Goal: Transaction & Acquisition: Book appointment/travel/reservation

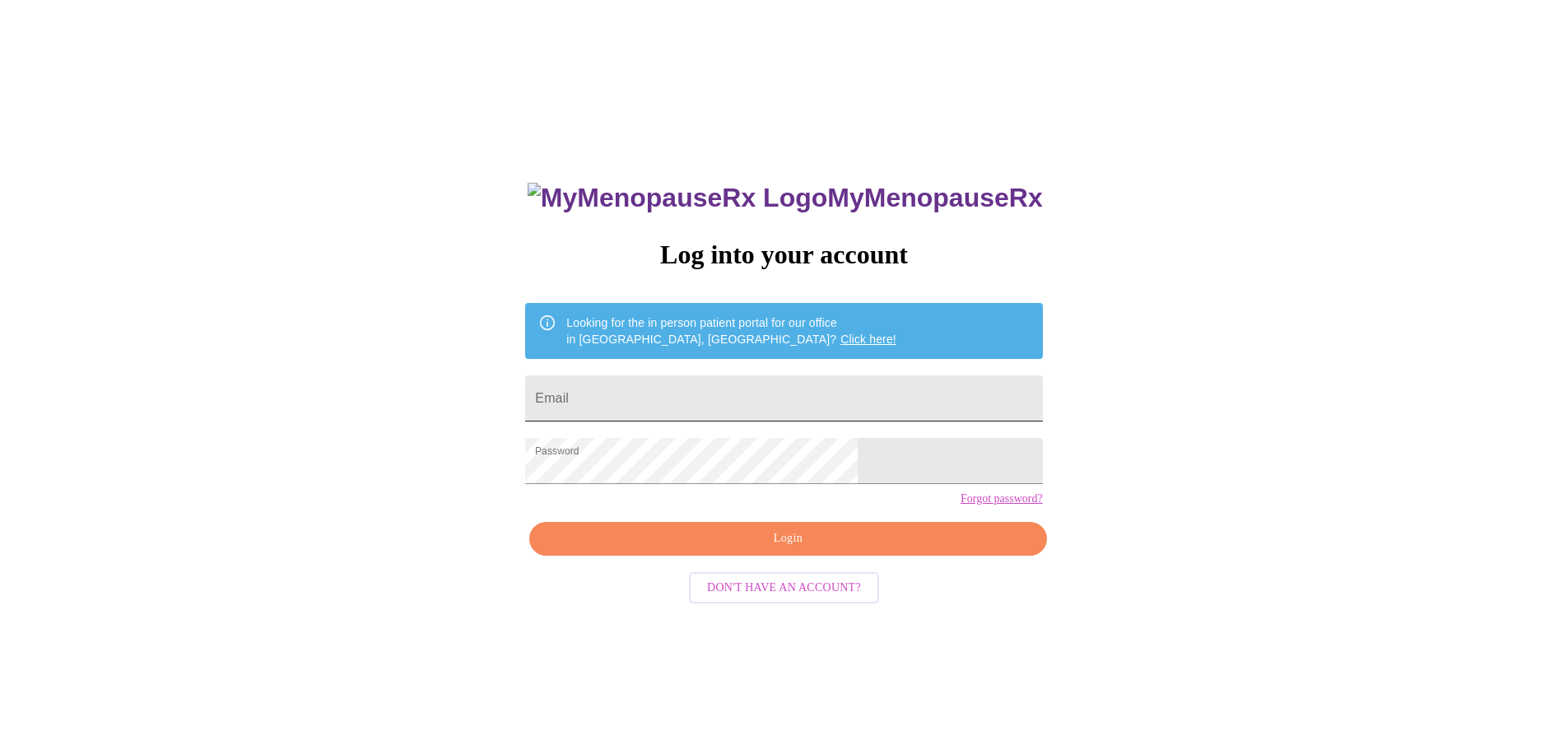
click at [811, 398] on input "Email" at bounding box center [783, 399] width 517 height 46
type input "[EMAIL_ADDRESS][DOMAIN_NAME]"
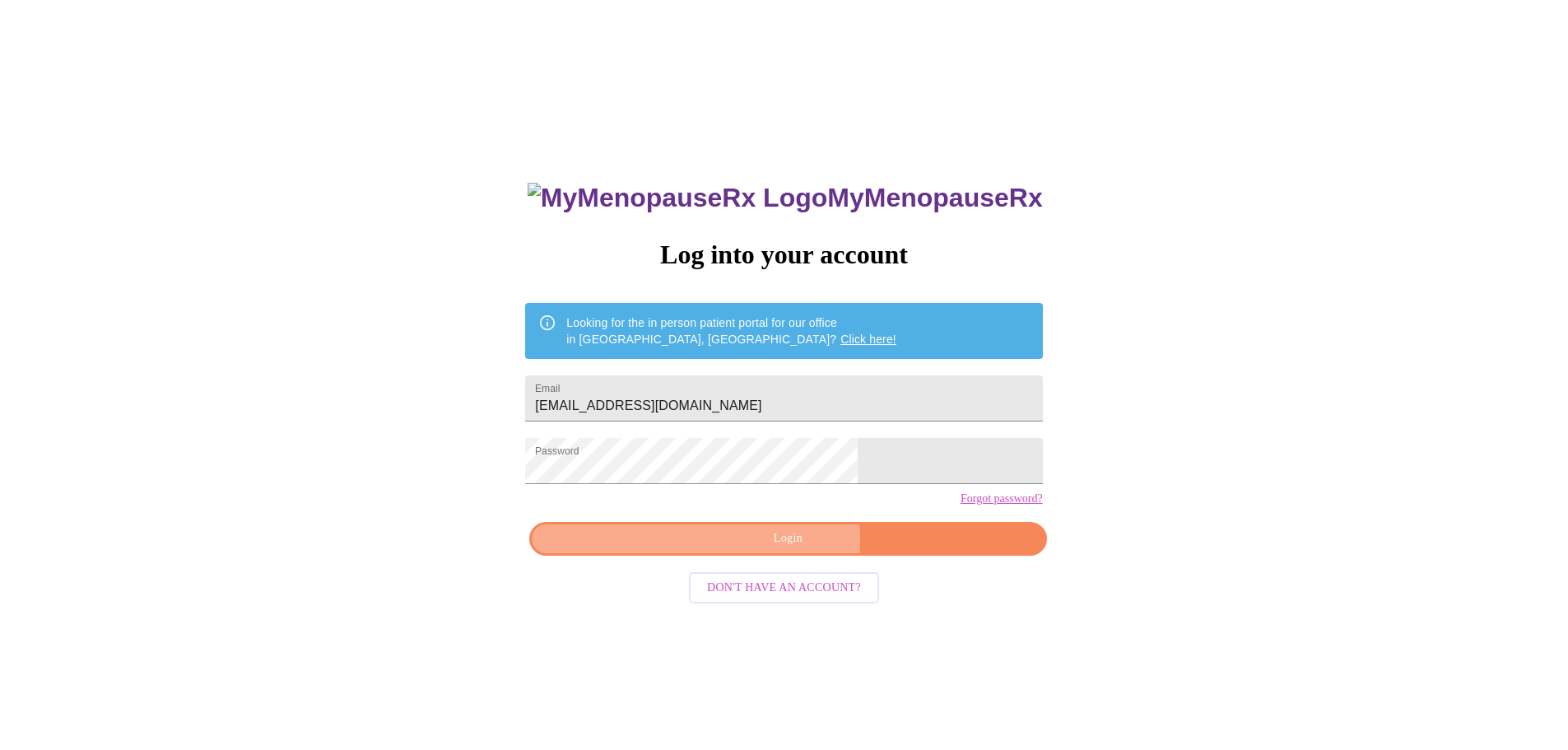
click at [767, 549] on span "Login" at bounding box center [787, 538] width 479 height 20
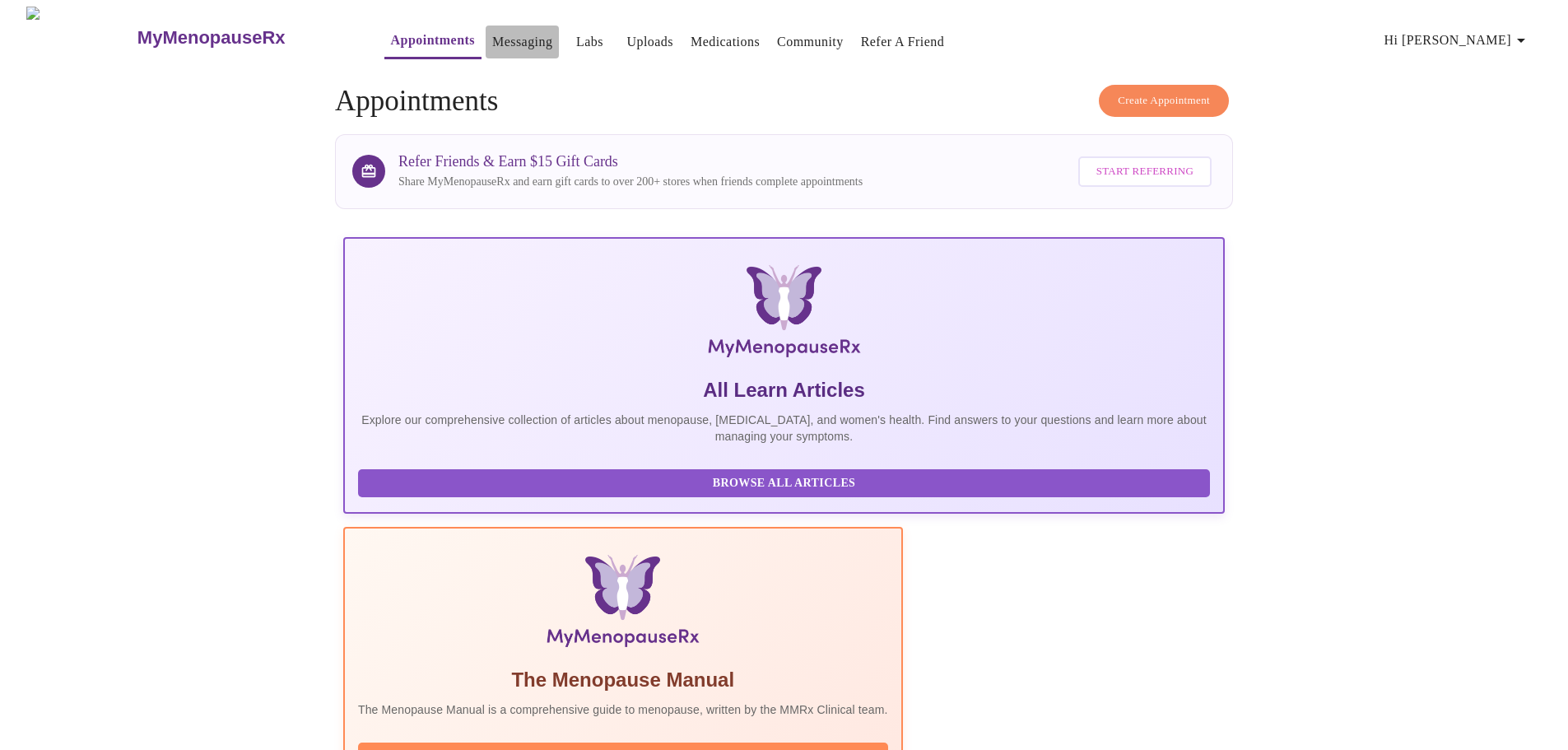
click at [492, 31] on link "Messaging" at bounding box center [522, 42] width 60 height 23
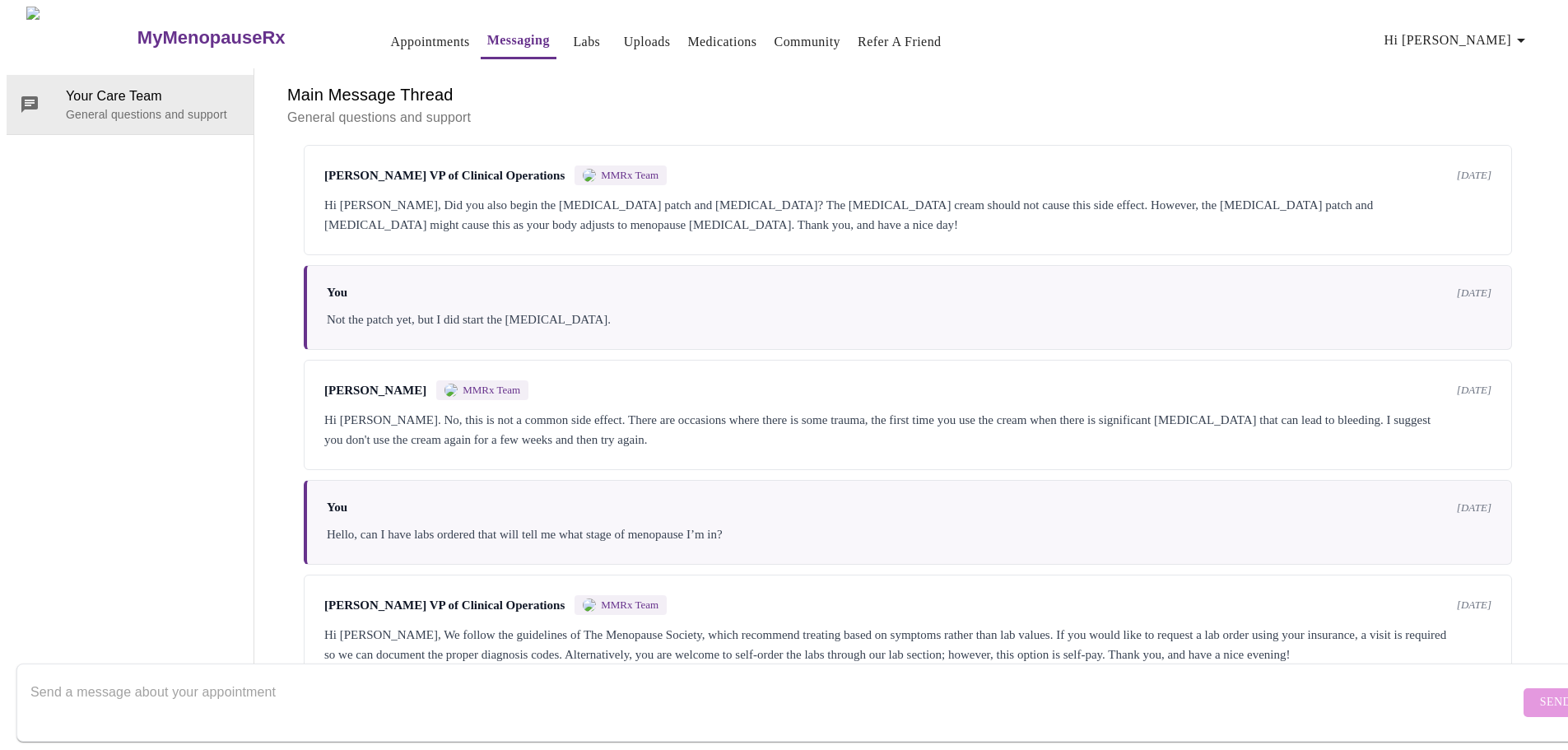
click at [573, 31] on link "Labs" at bounding box center [586, 42] width 27 height 23
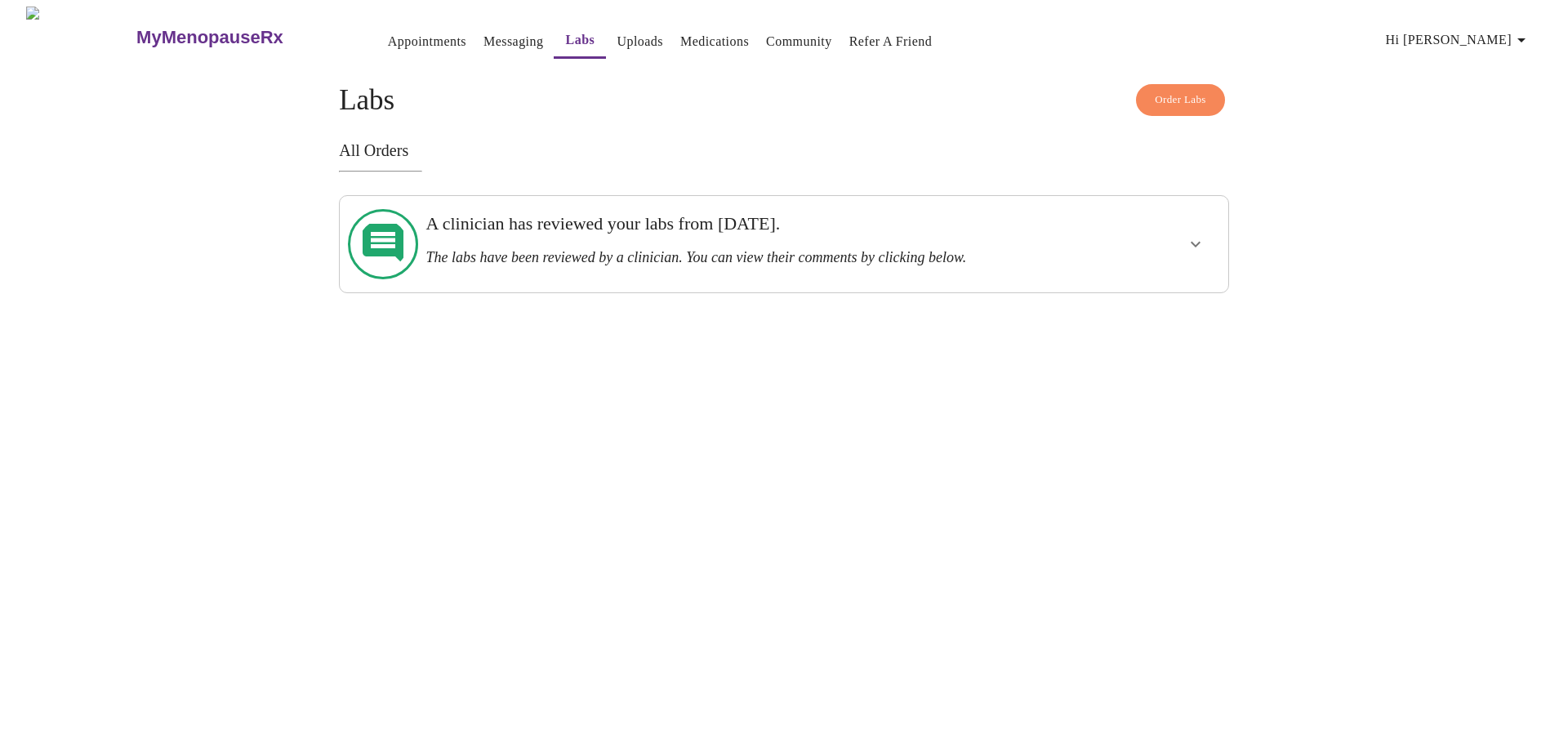
click at [1146, 248] on div at bounding box center [1149, 244] width 146 height 83
click at [1189, 237] on icon "show more" at bounding box center [1195, 244] width 20 height 20
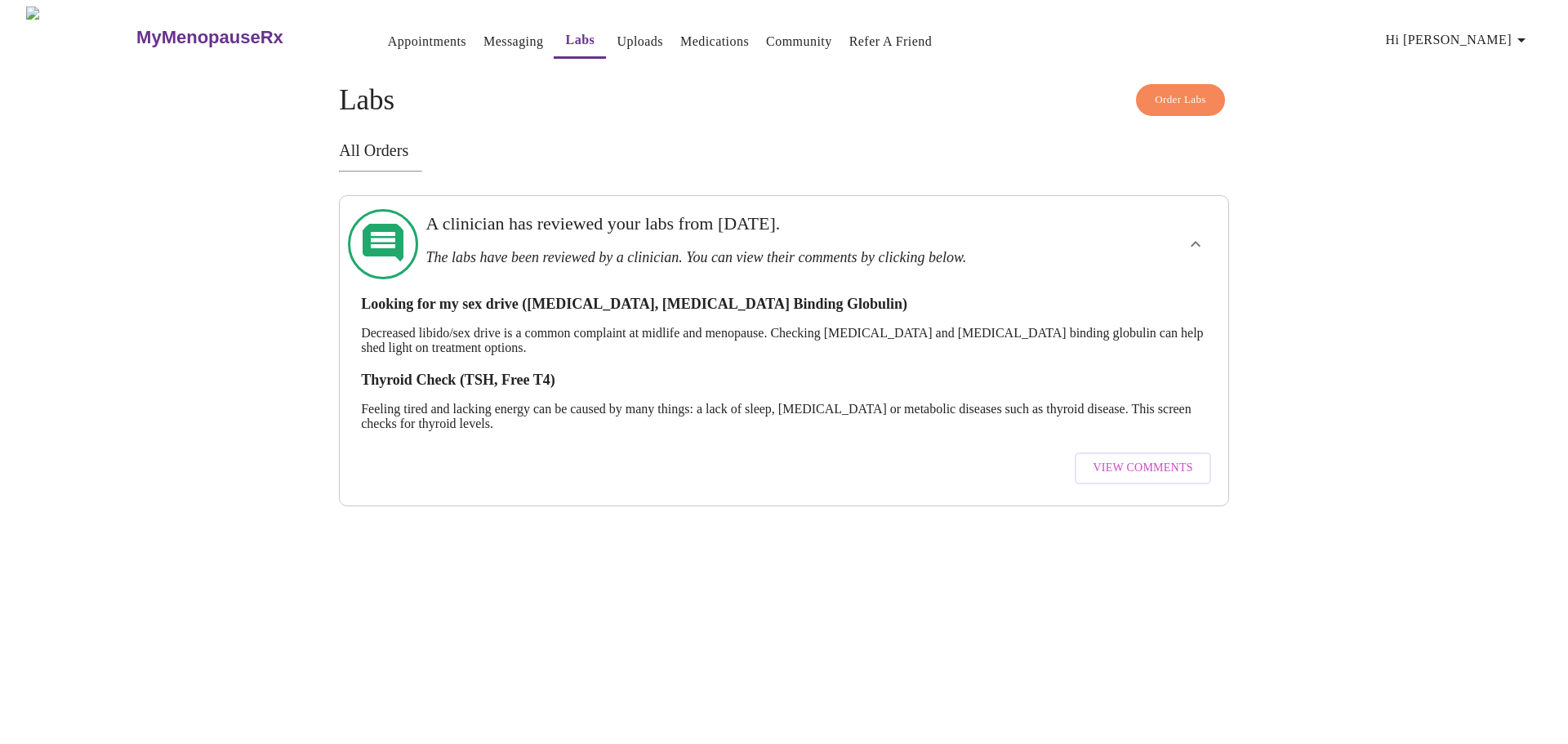
click at [616, 31] on link "Uploads" at bounding box center [639, 42] width 47 height 23
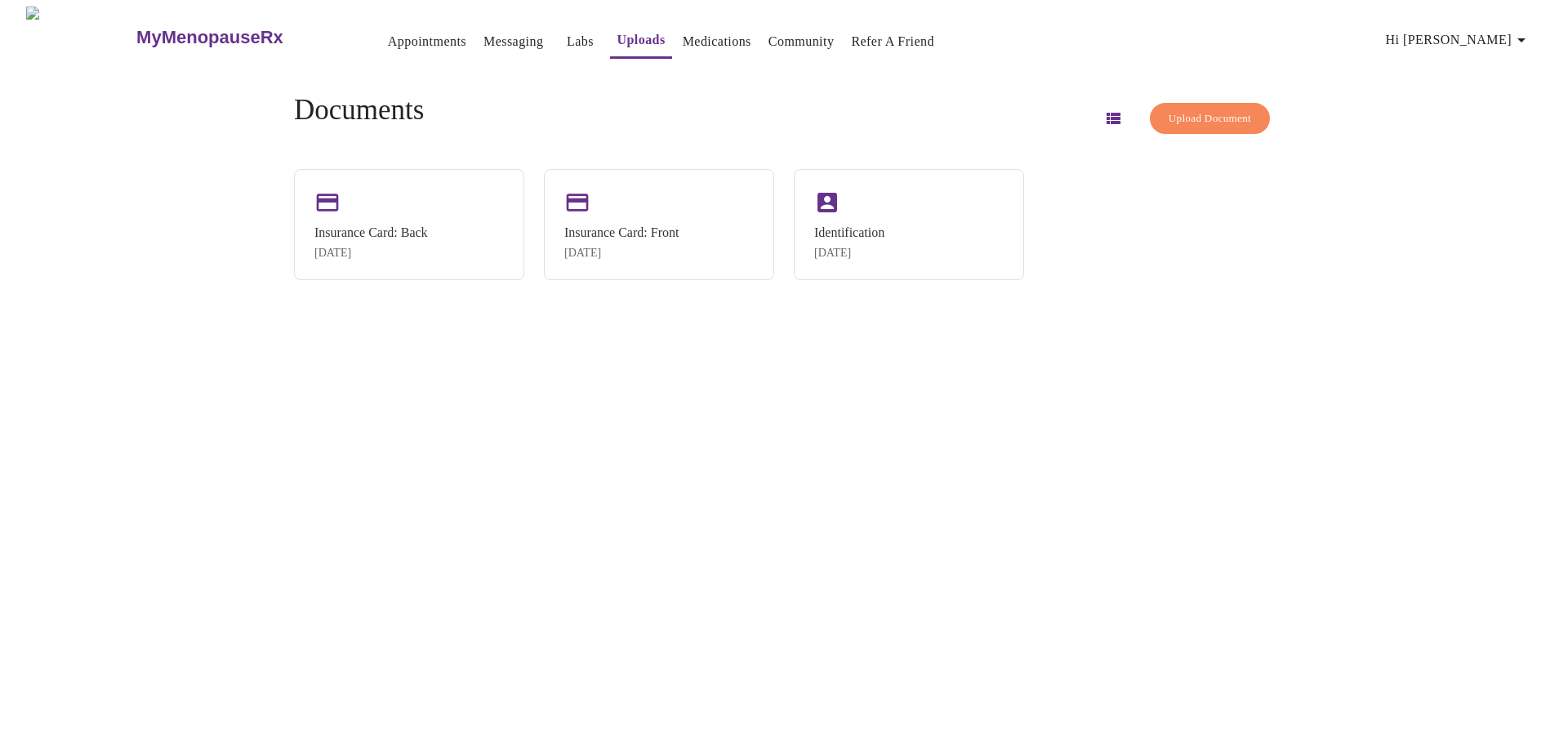
click at [683, 33] on link "Medications" at bounding box center [718, 42] width 69 height 23
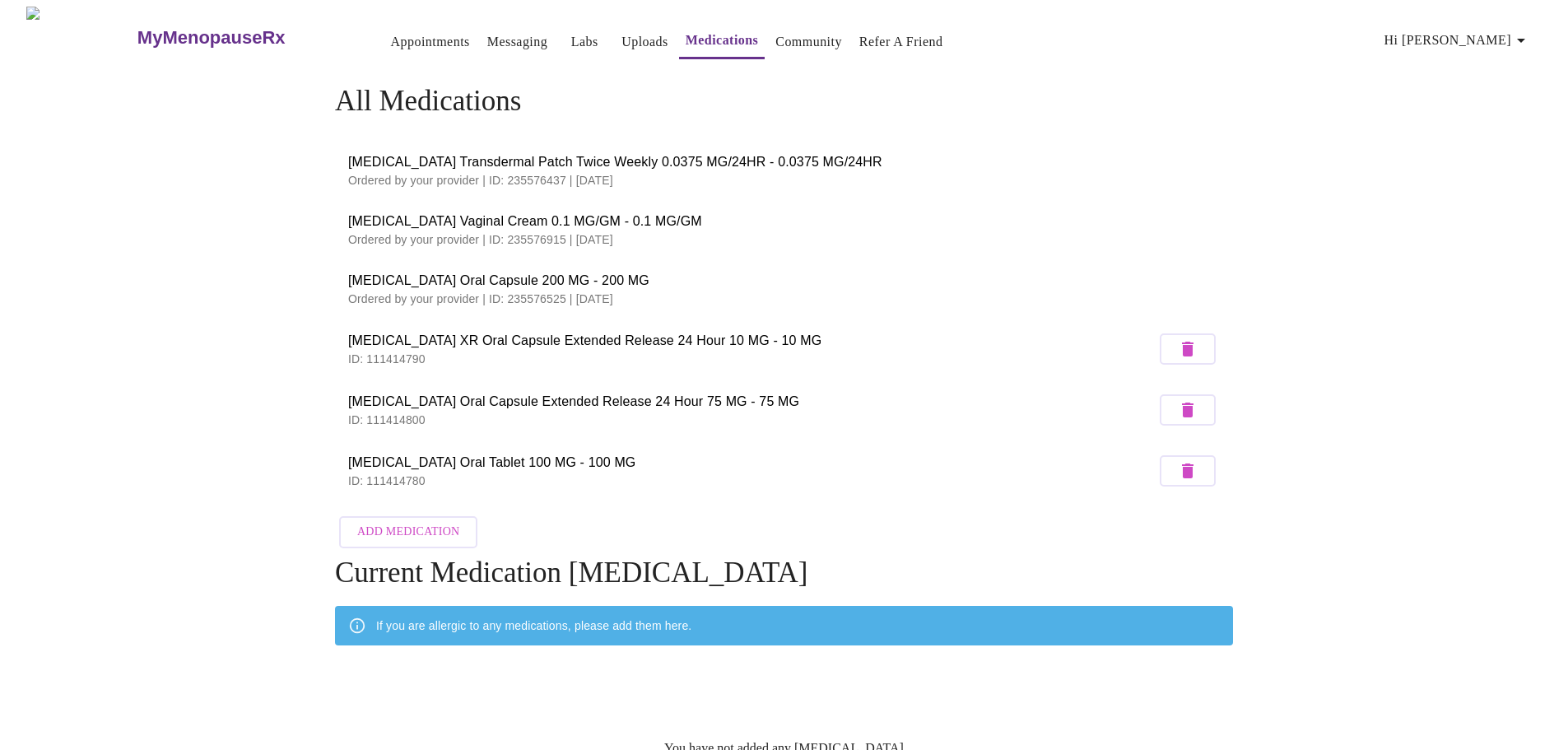
click at [397, 37] on link "Appointments" at bounding box center [430, 42] width 79 height 23
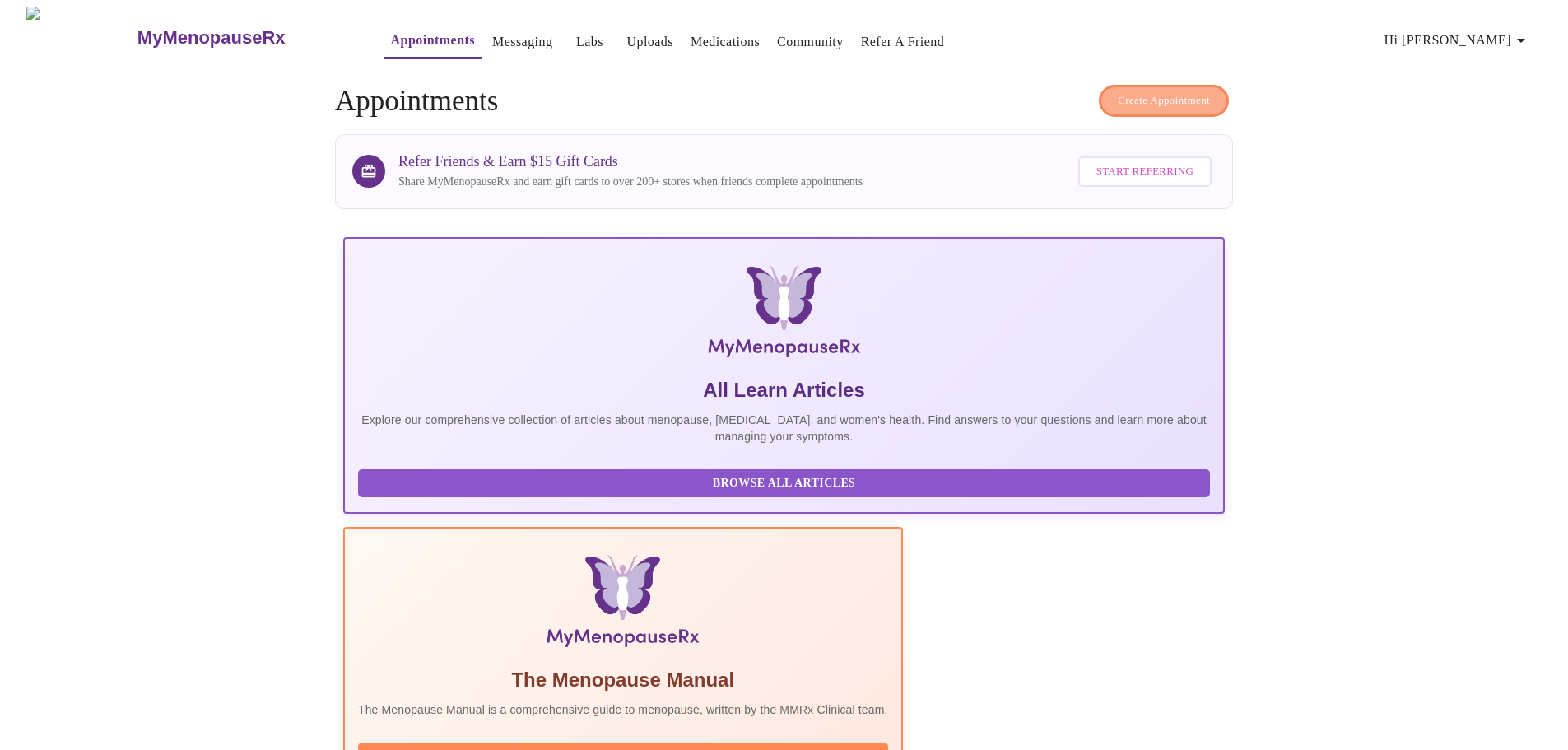
click at [1129, 94] on span "Create Appointment" at bounding box center [1164, 101] width 92 height 19
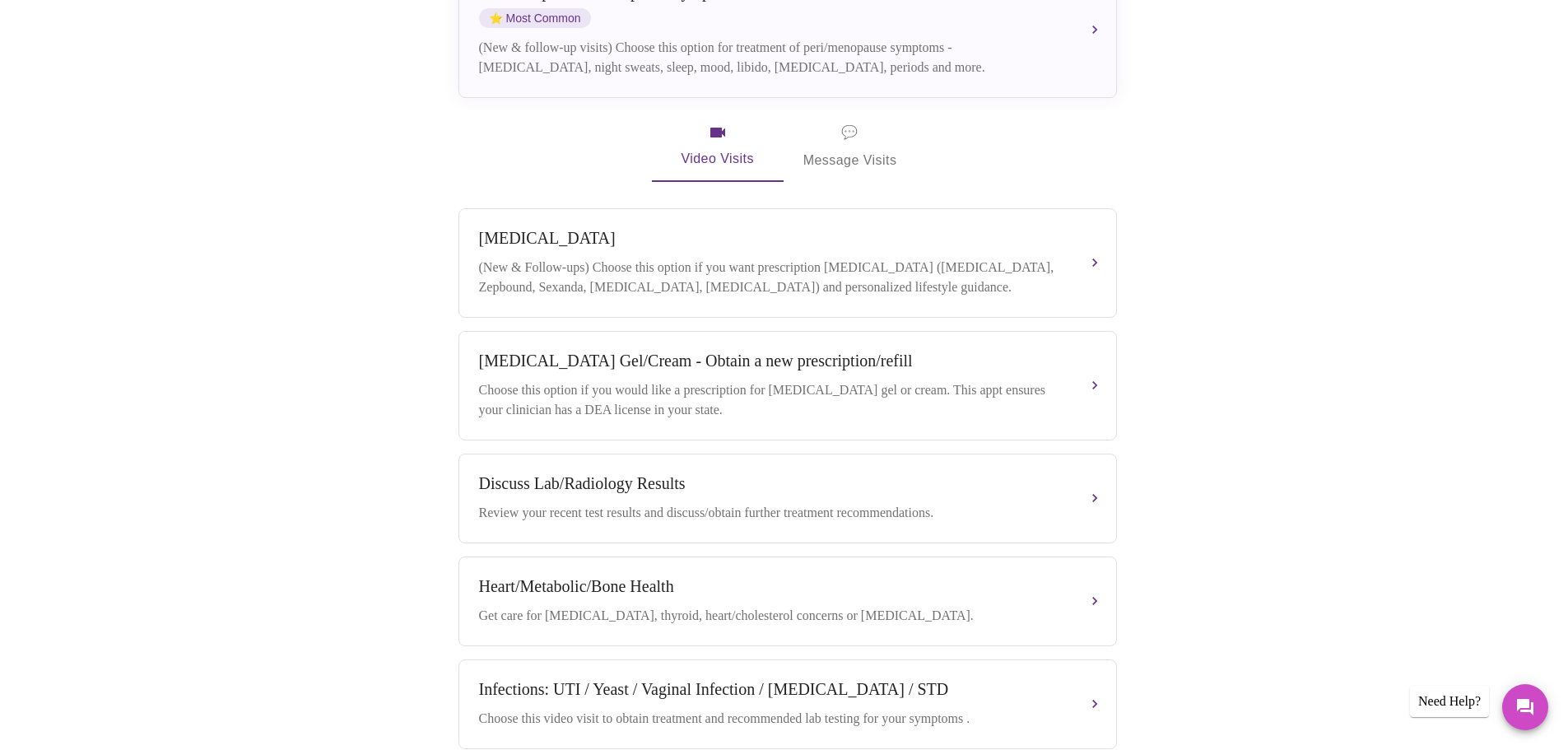
scroll to position [398, 0]
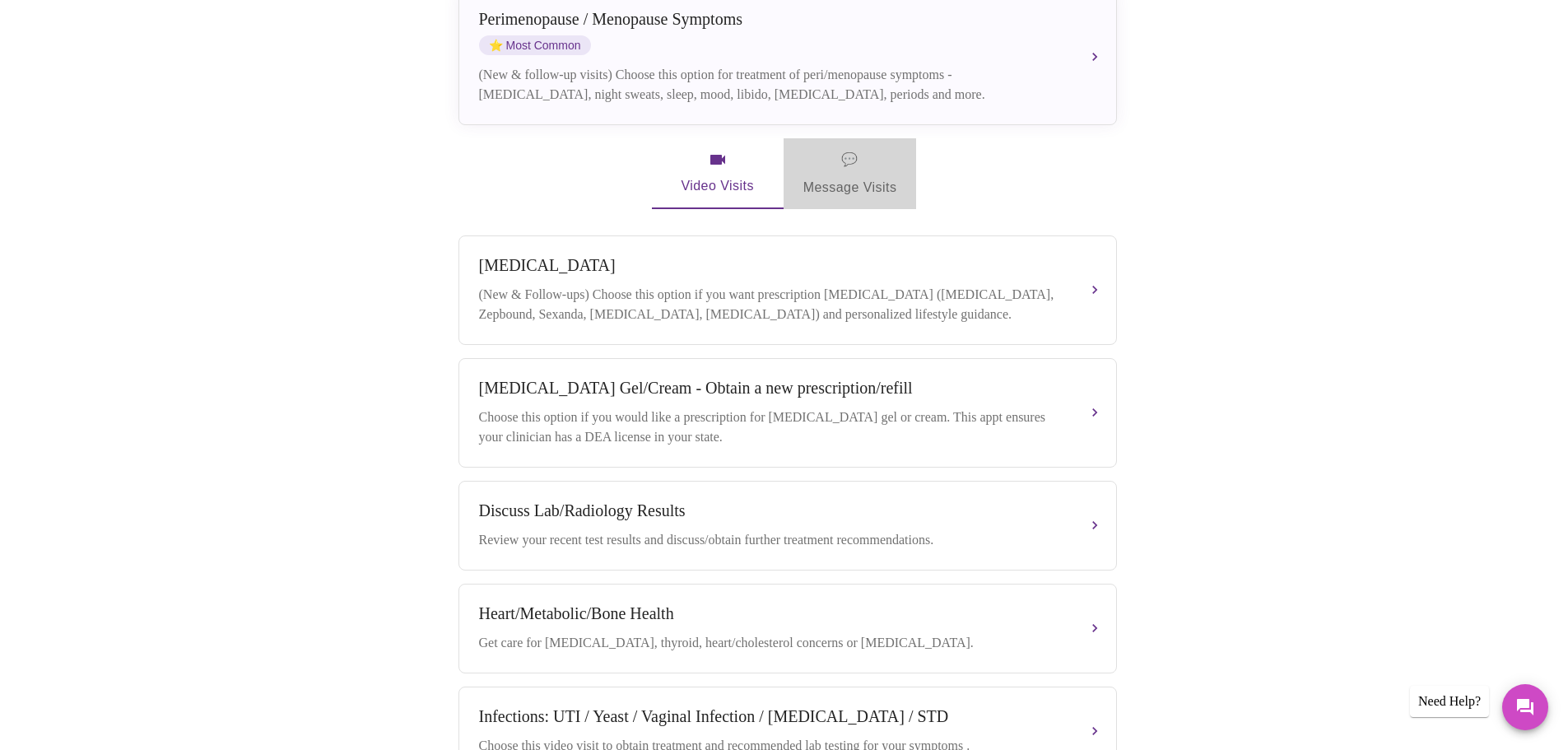
click at [854, 157] on span "💬 Message Visits" at bounding box center [849, 173] width 93 height 51
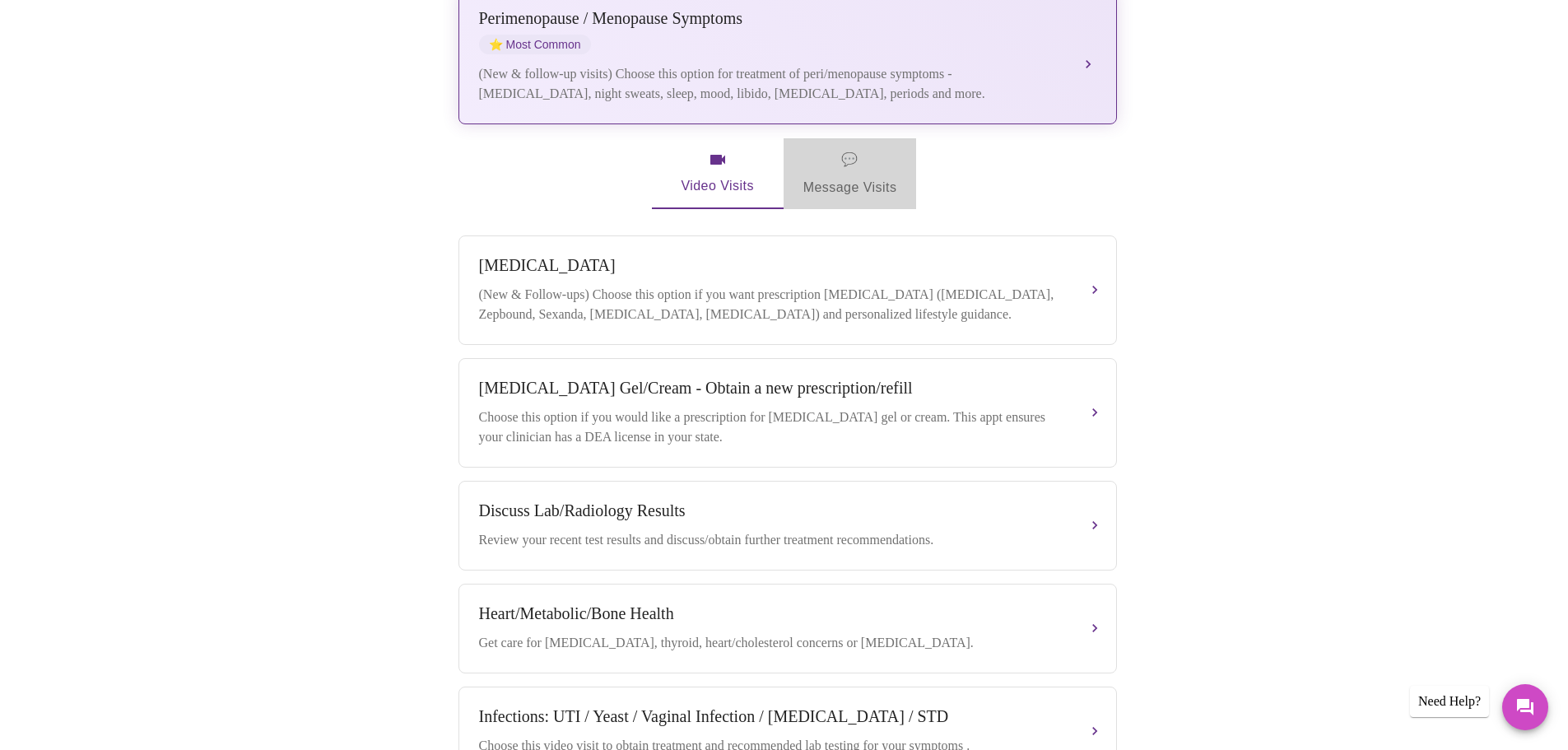
scroll to position [184, 0]
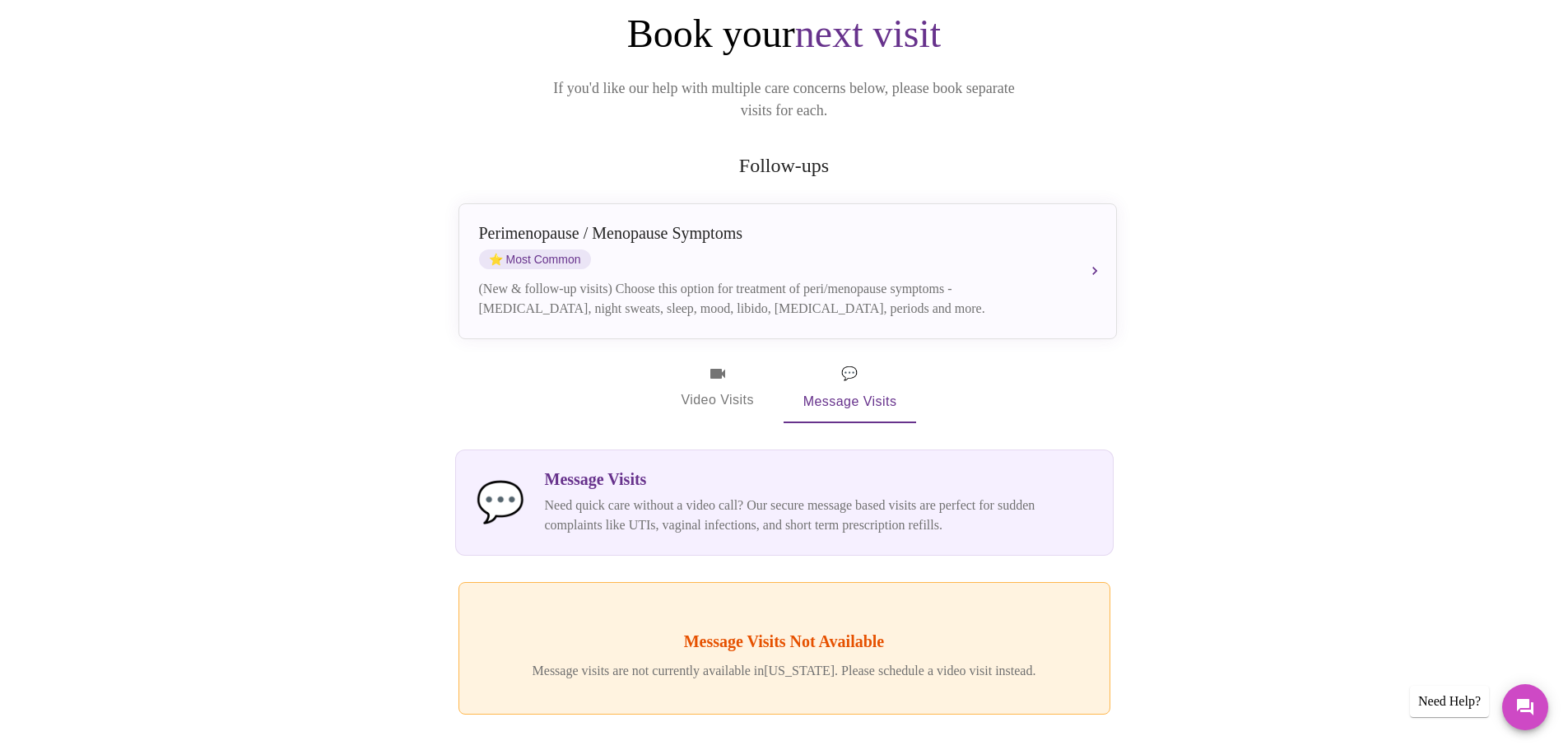
click at [715, 364] on span "Video Visits" at bounding box center [718, 388] width 92 height 48
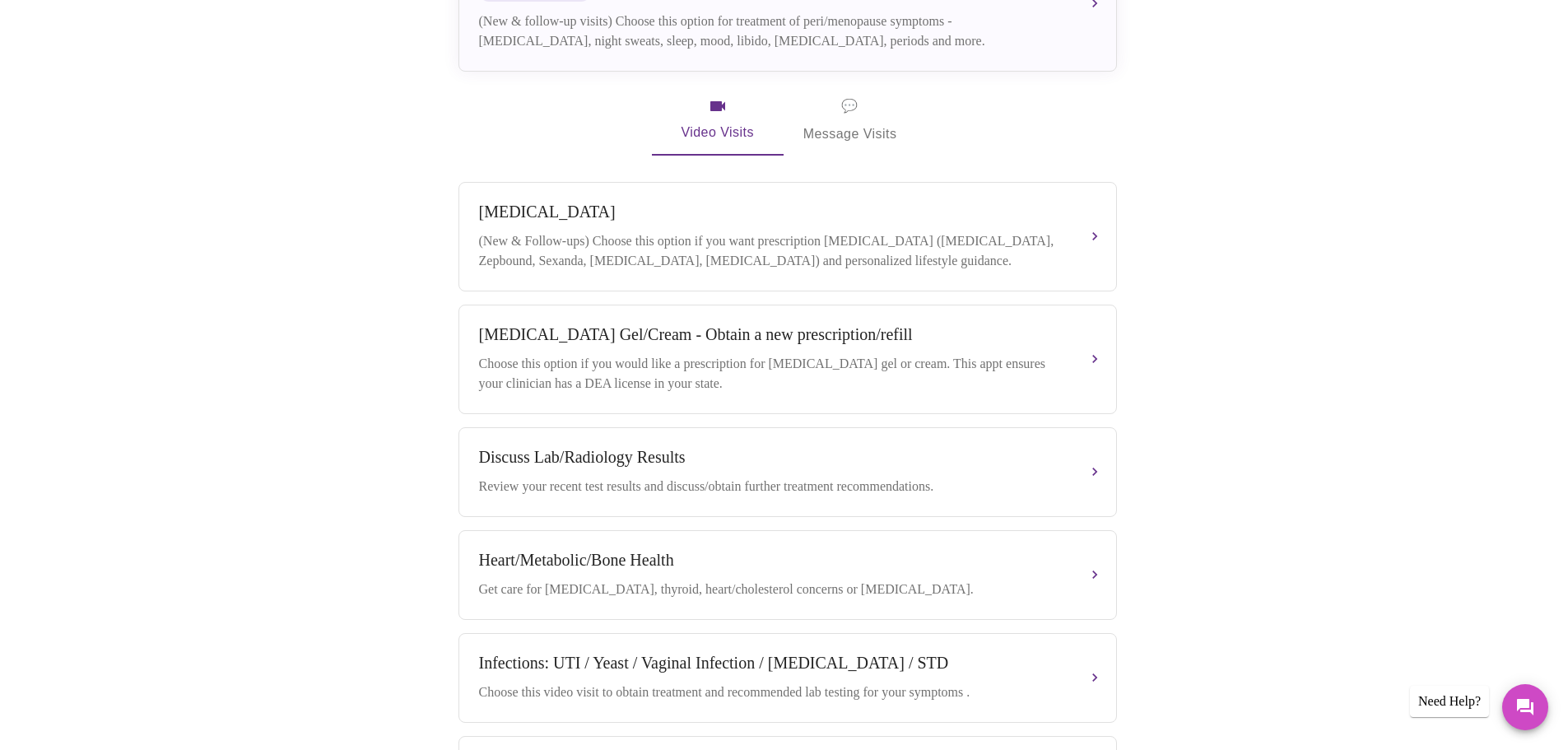
scroll to position [513, 0]
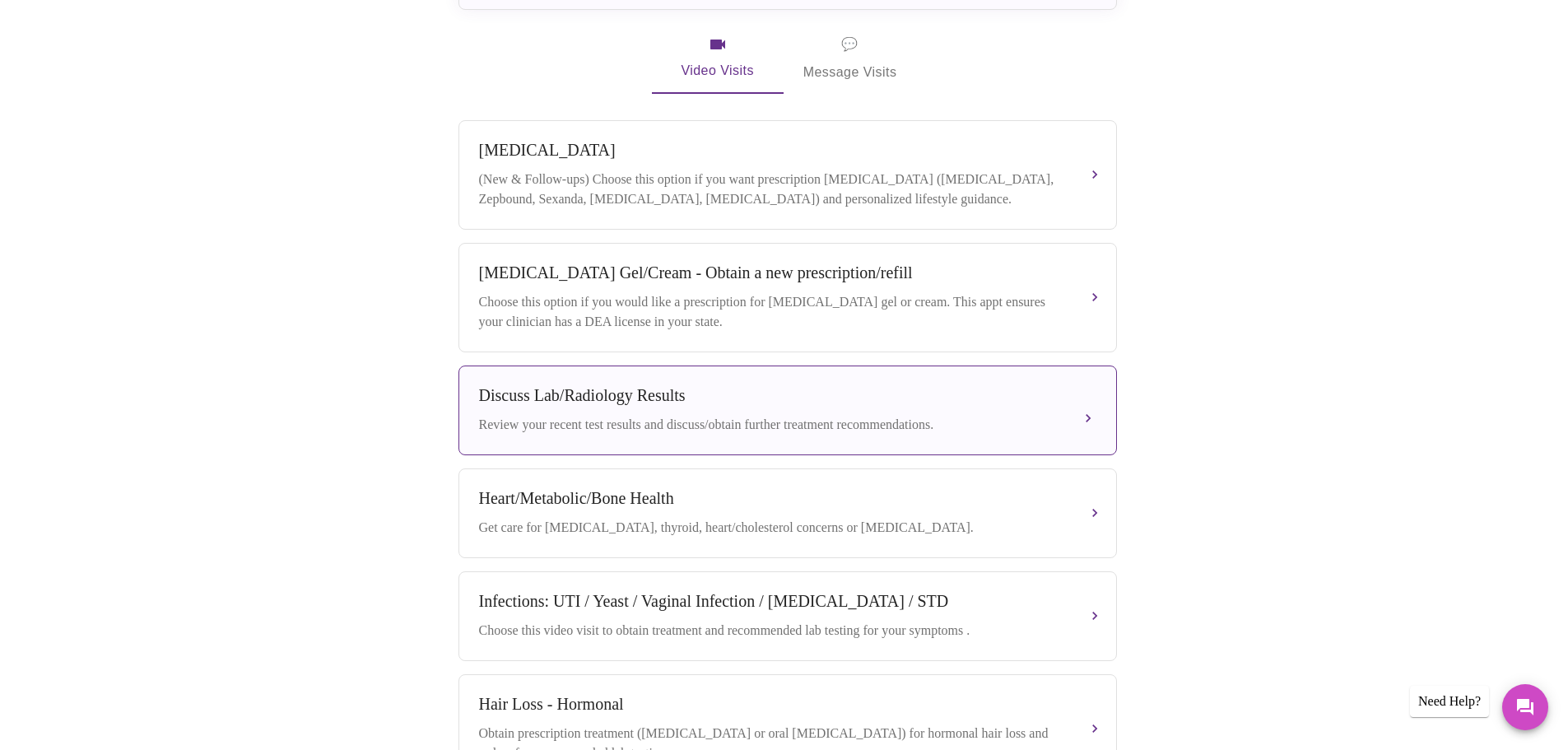
click at [687, 393] on div "Discuss Lab/Radiology Results" at bounding box center [771, 396] width 584 height 19
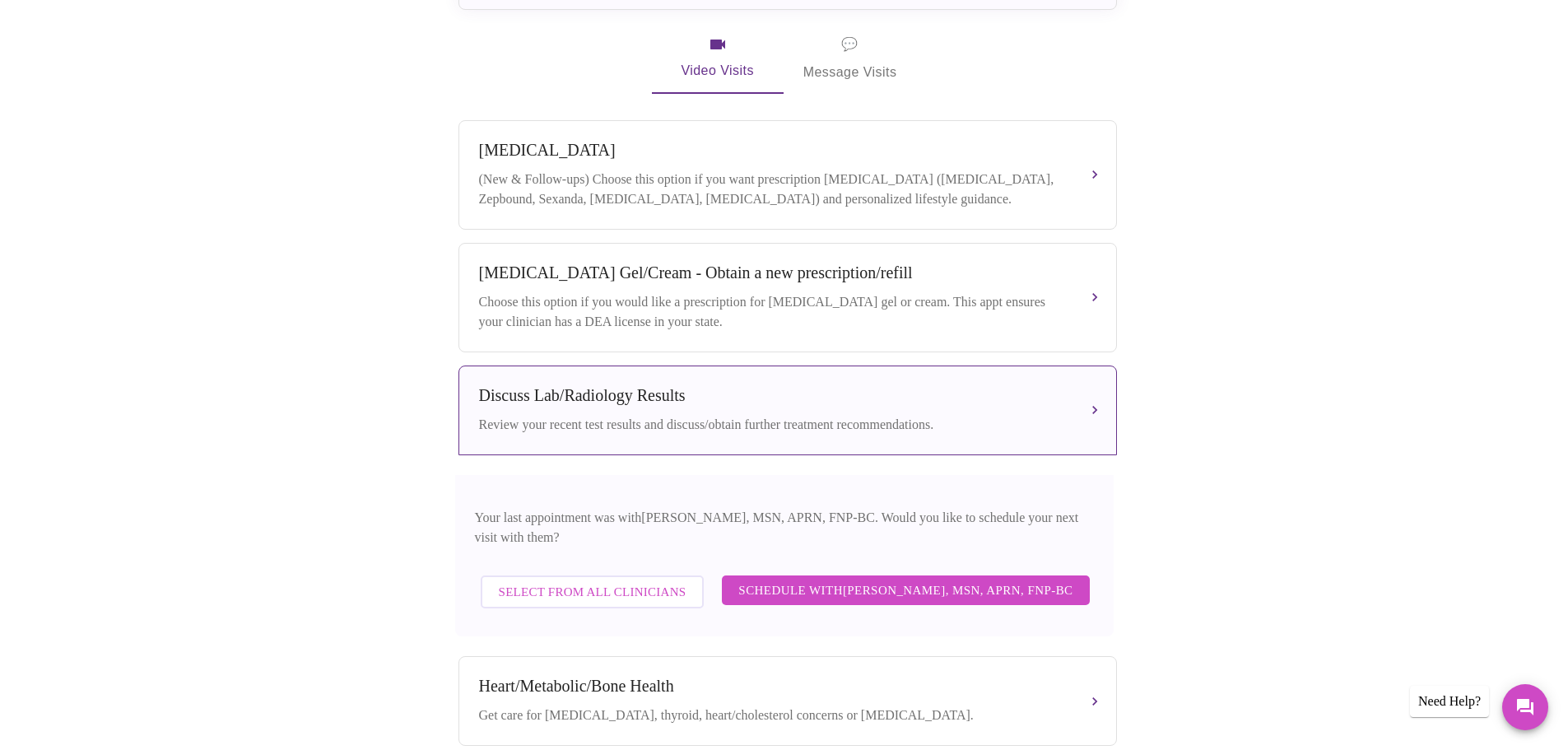
click at [934, 580] on span "Schedule with [PERSON_NAME], MSN, APRN, FNP-BC" at bounding box center [905, 590] width 334 height 21
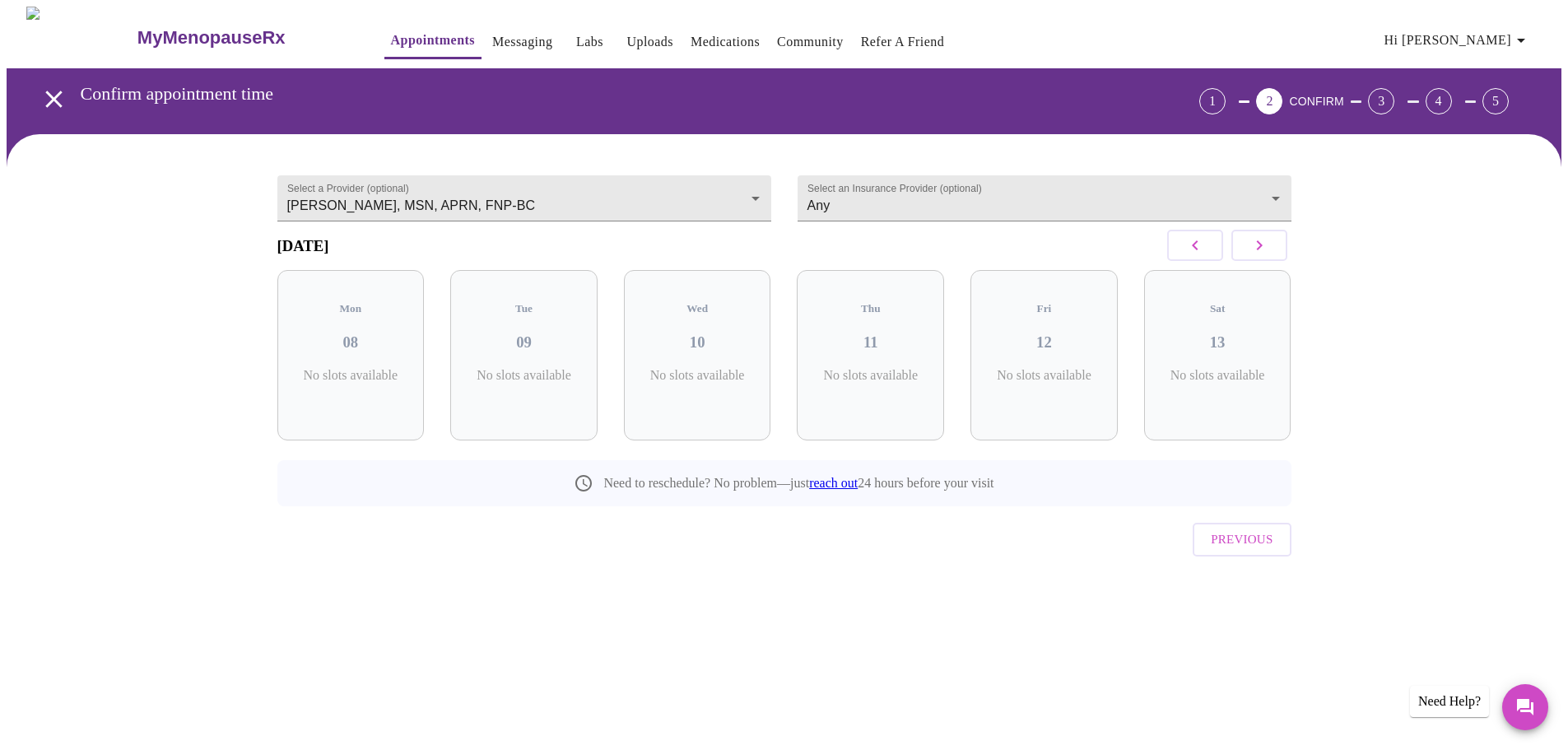
scroll to position [0, 0]
click at [1269, 250] on icon "button" at bounding box center [1265, 246] width 20 height 20
click at [1262, 249] on icon "button" at bounding box center [1265, 246] width 20 height 20
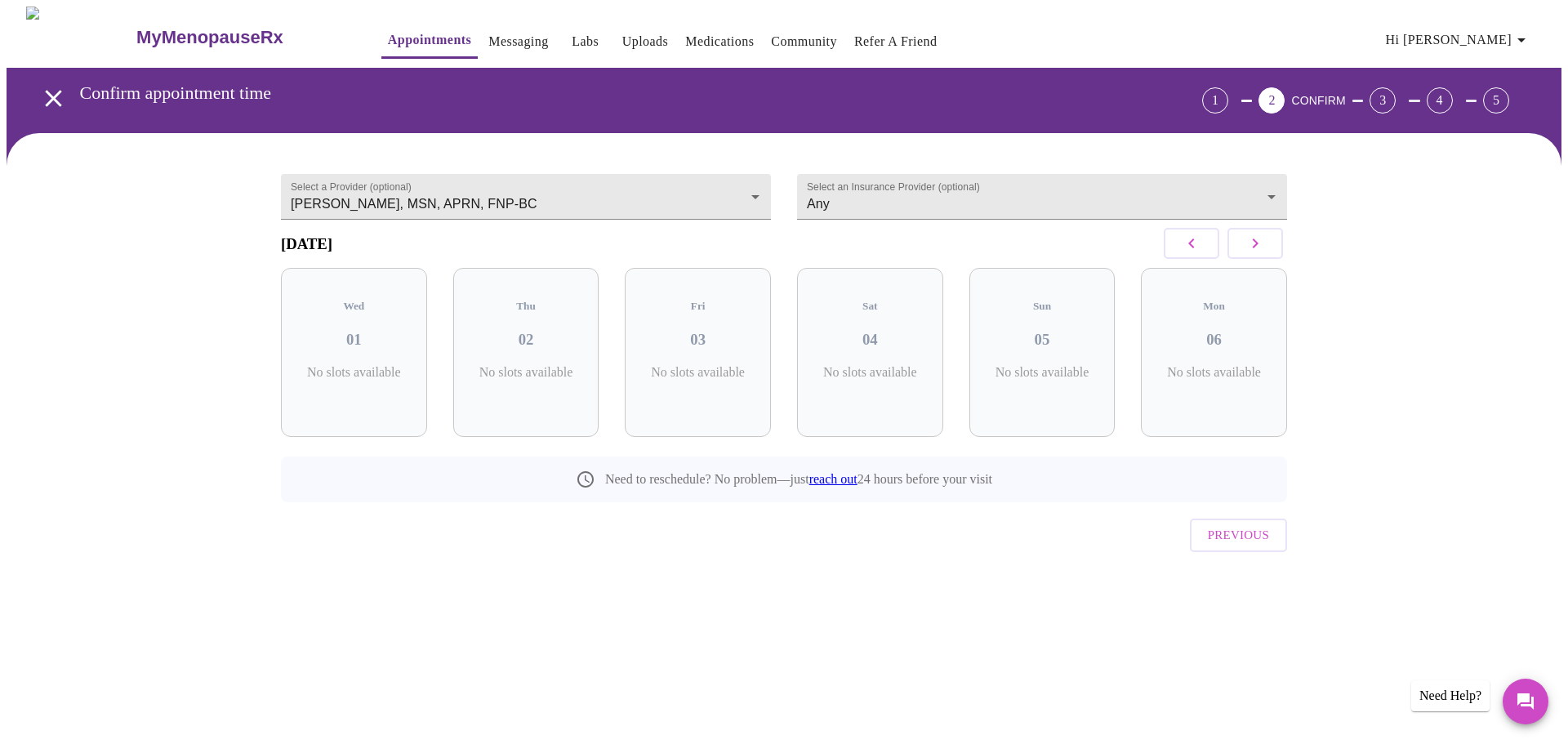
click at [1253, 247] on icon "button" at bounding box center [1256, 244] width 20 height 20
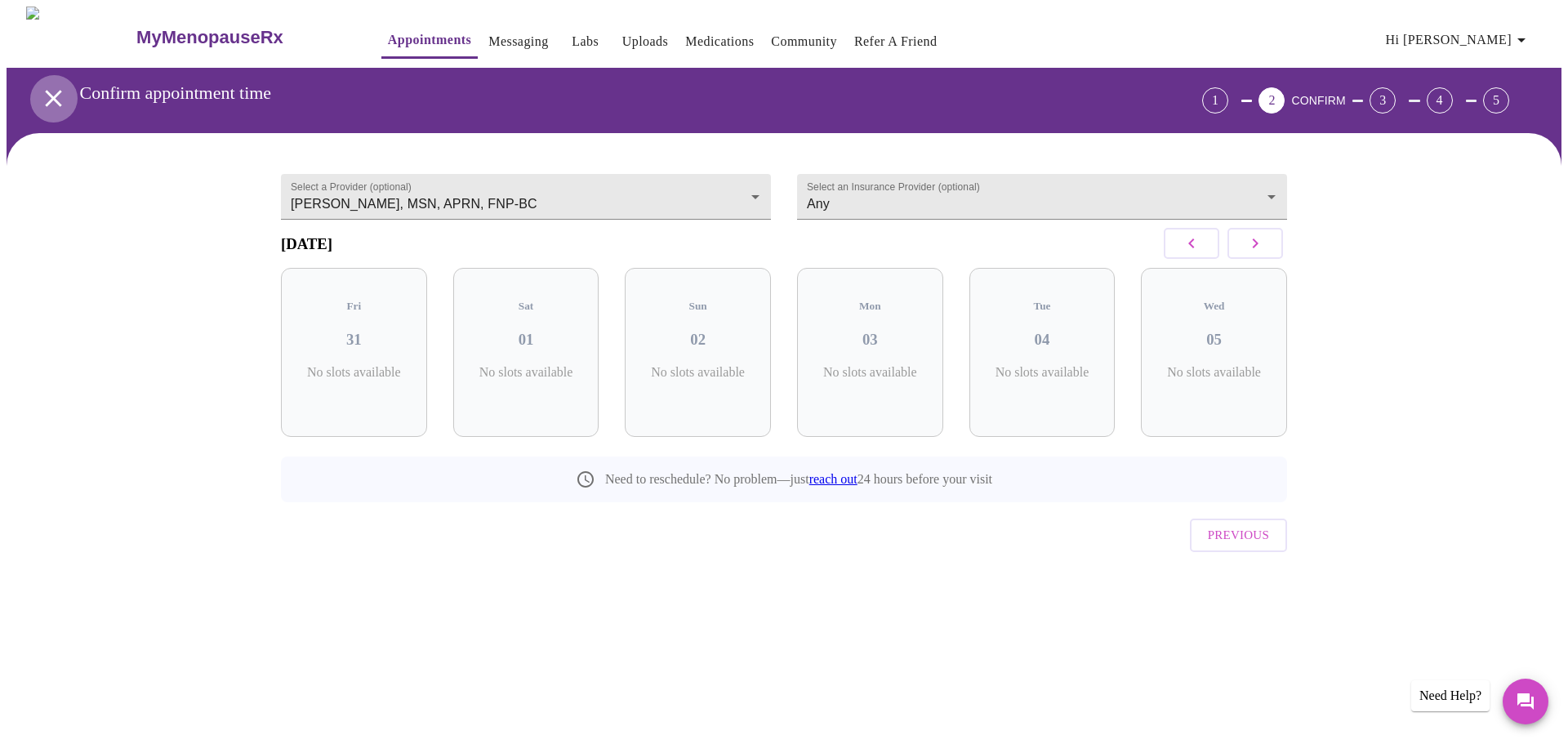
click at [46, 91] on icon "open drawer" at bounding box center [53, 97] width 16 height 16
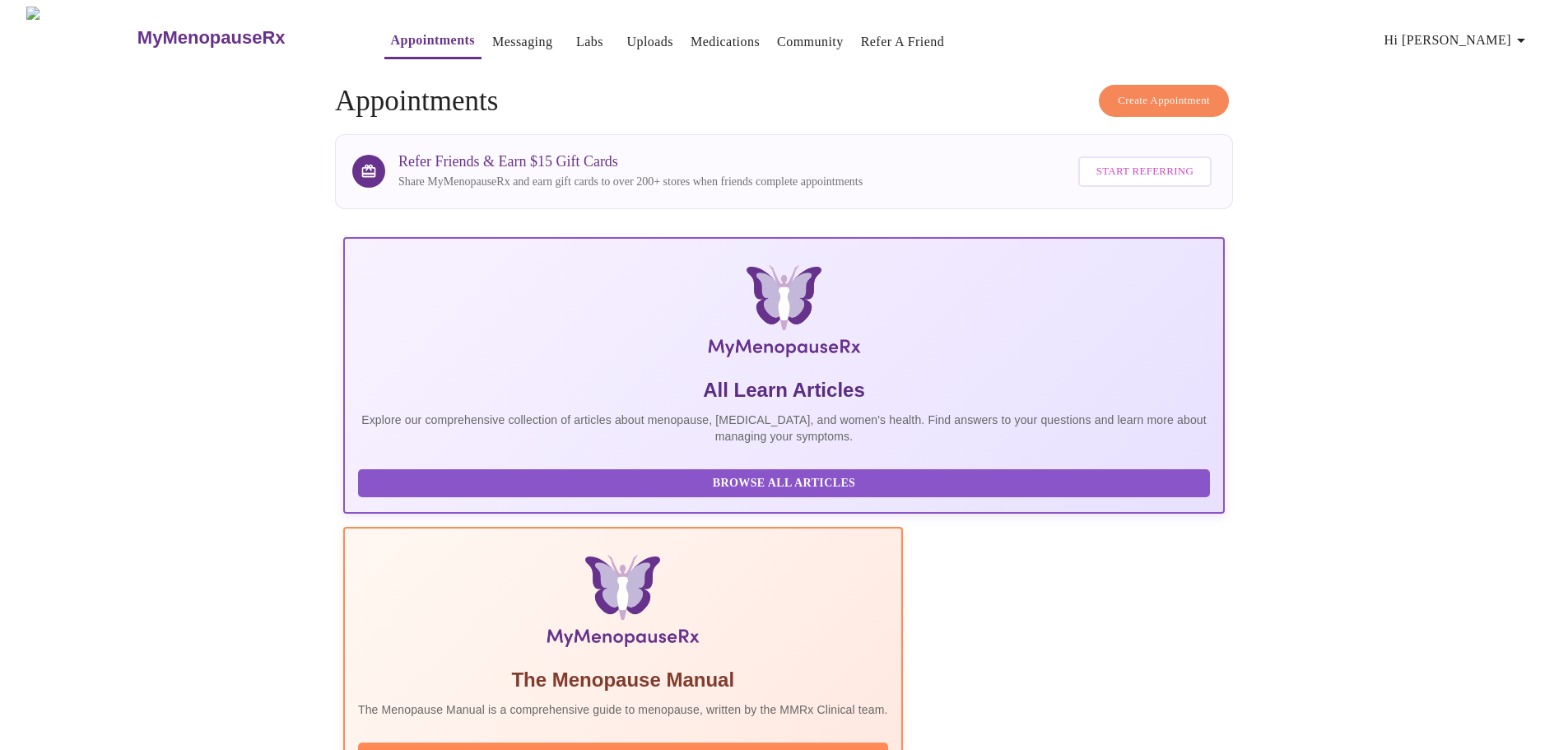
click at [1171, 94] on span "Create Appointment" at bounding box center [1164, 101] width 92 height 19
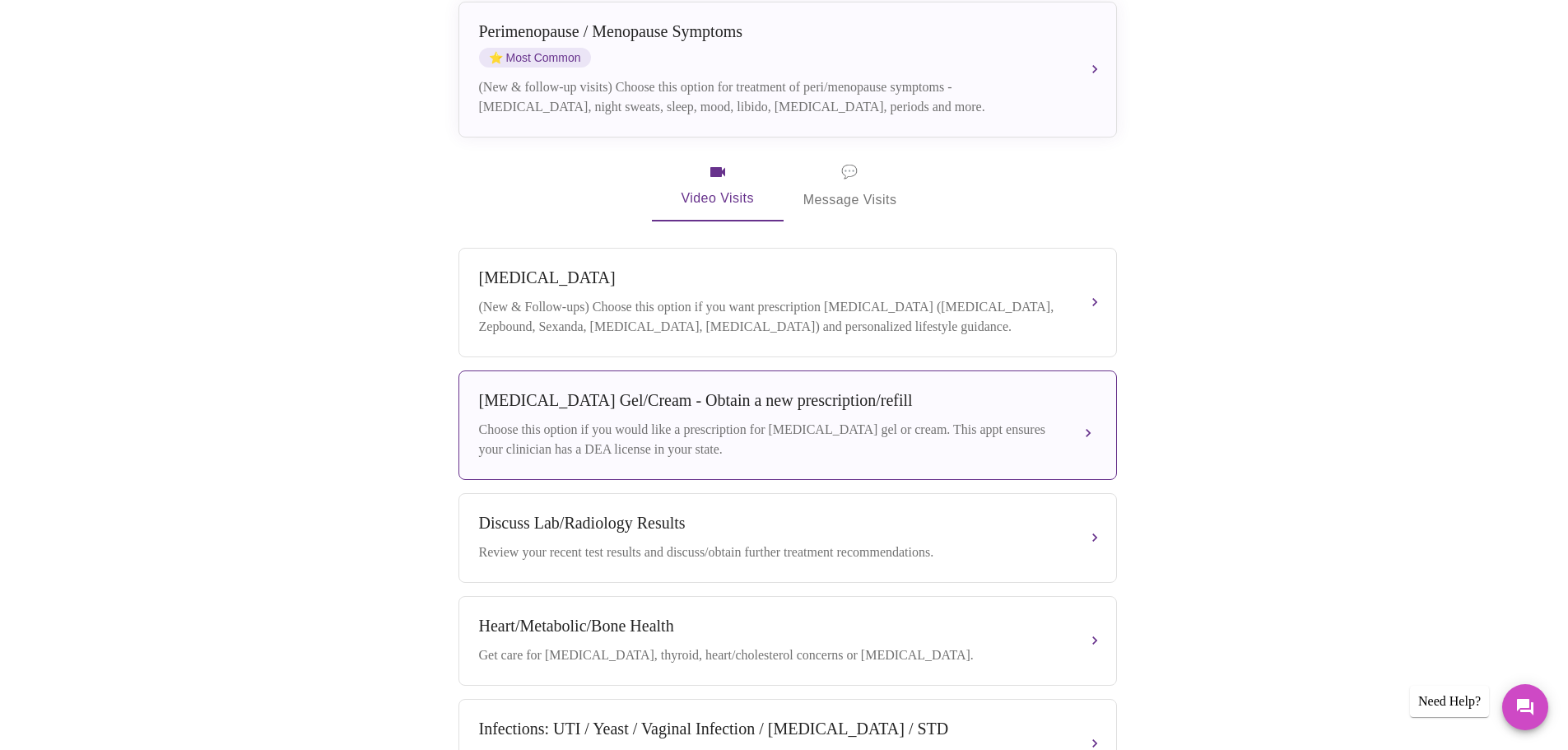
scroll to position [411, 0]
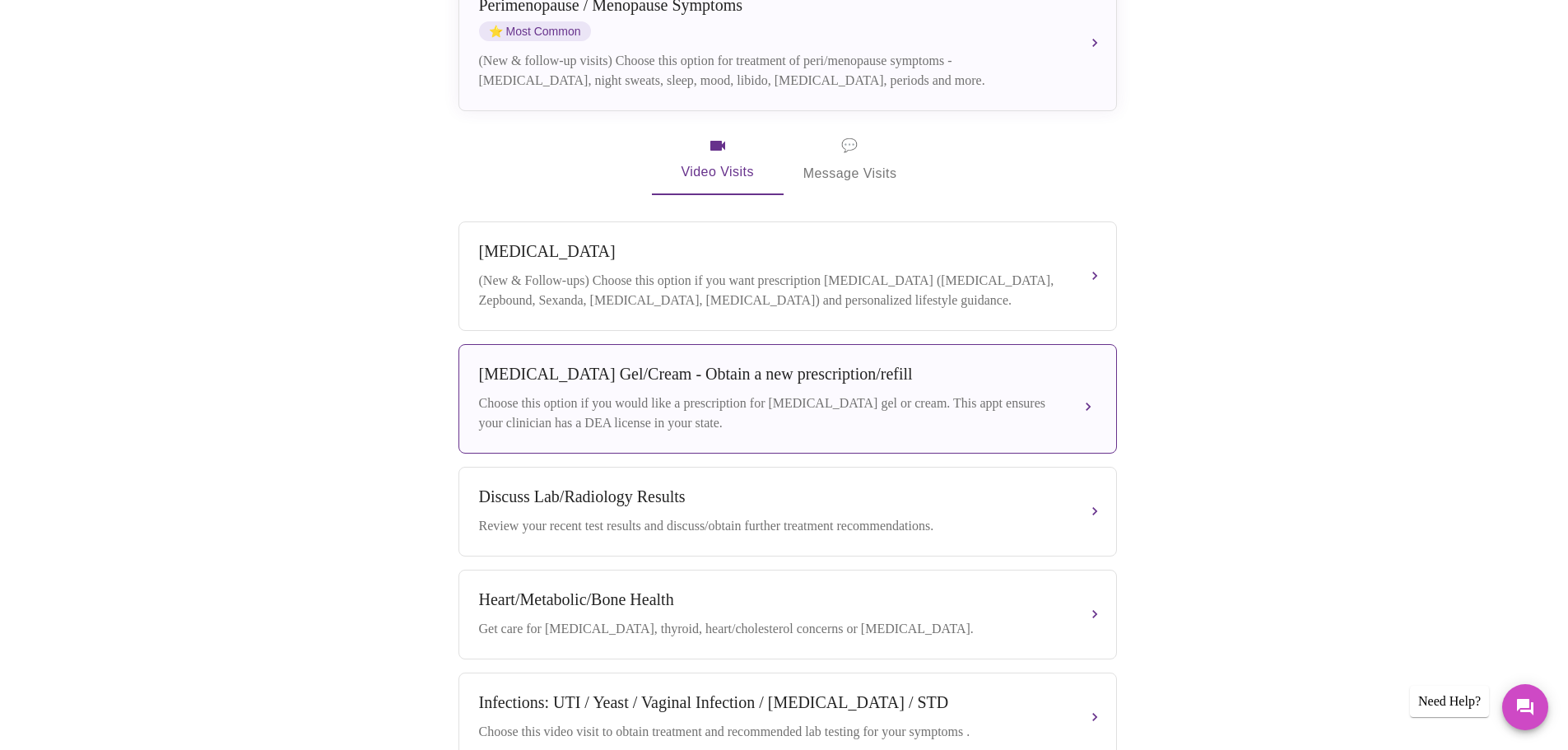
click at [985, 397] on div "Choose this option if you would like a prescription for [MEDICAL_DATA] gel or c…" at bounding box center [771, 413] width 584 height 39
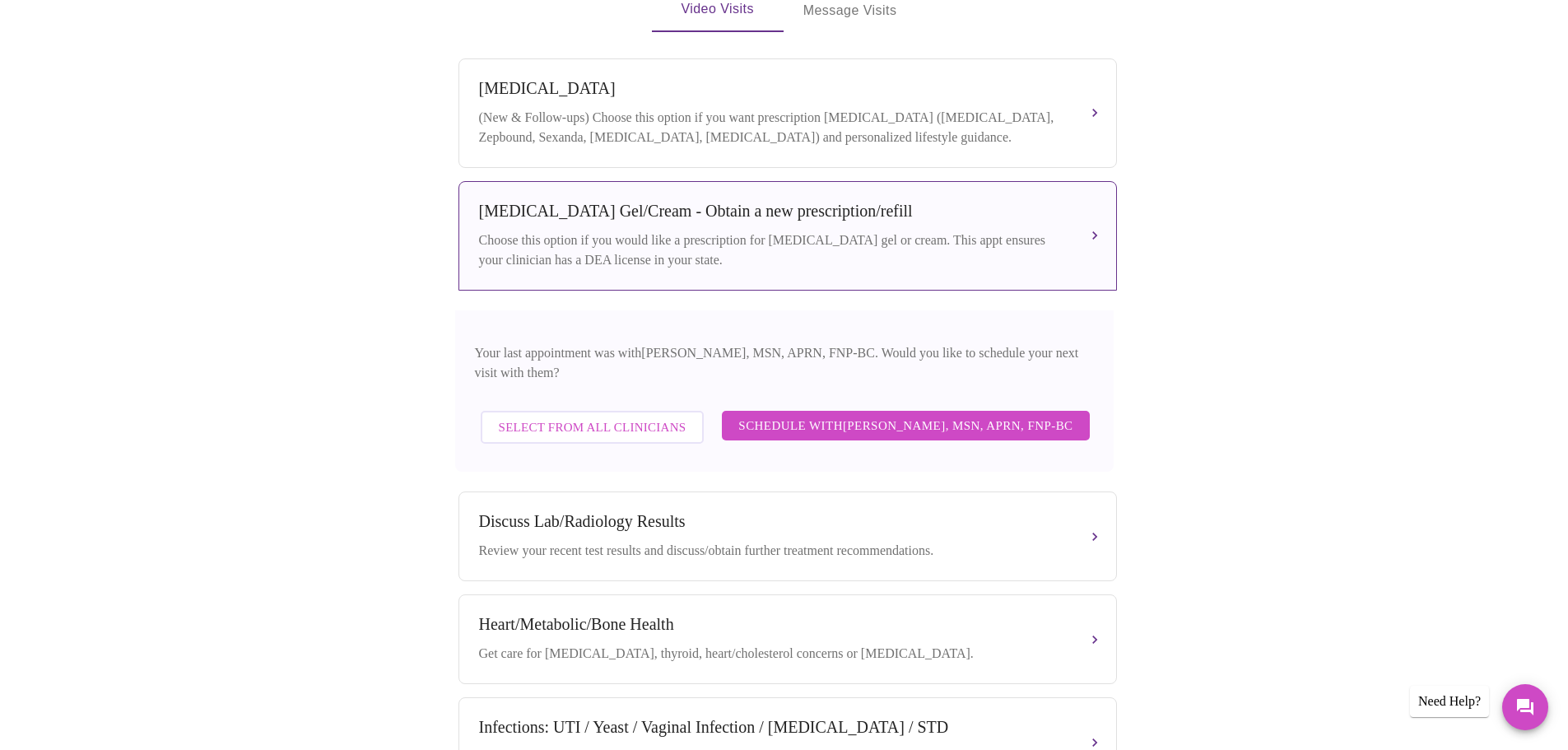
scroll to position [576, 0]
click at [905, 413] on span "Schedule with [PERSON_NAME], MSN, APRN, FNP-BC" at bounding box center [905, 424] width 334 height 21
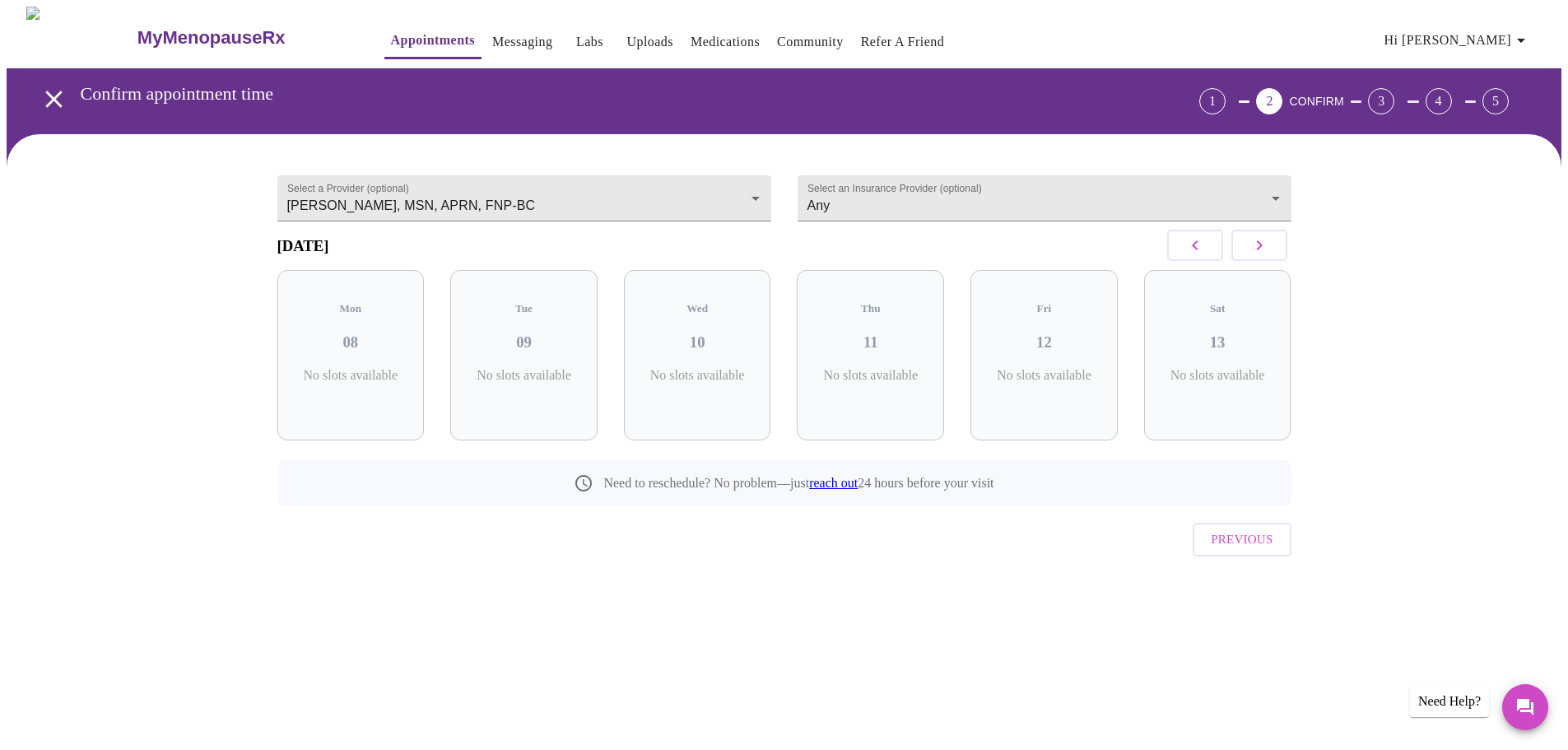
scroll to position [0, 0]
click at [1263, 245] on icon "button" at bounding box center [1265, 246] width 20 height 20
click at [1237, 372] on p "4 Slots Left ( 4 Total)" at bounding box center [1229, 383] width 60 height 32
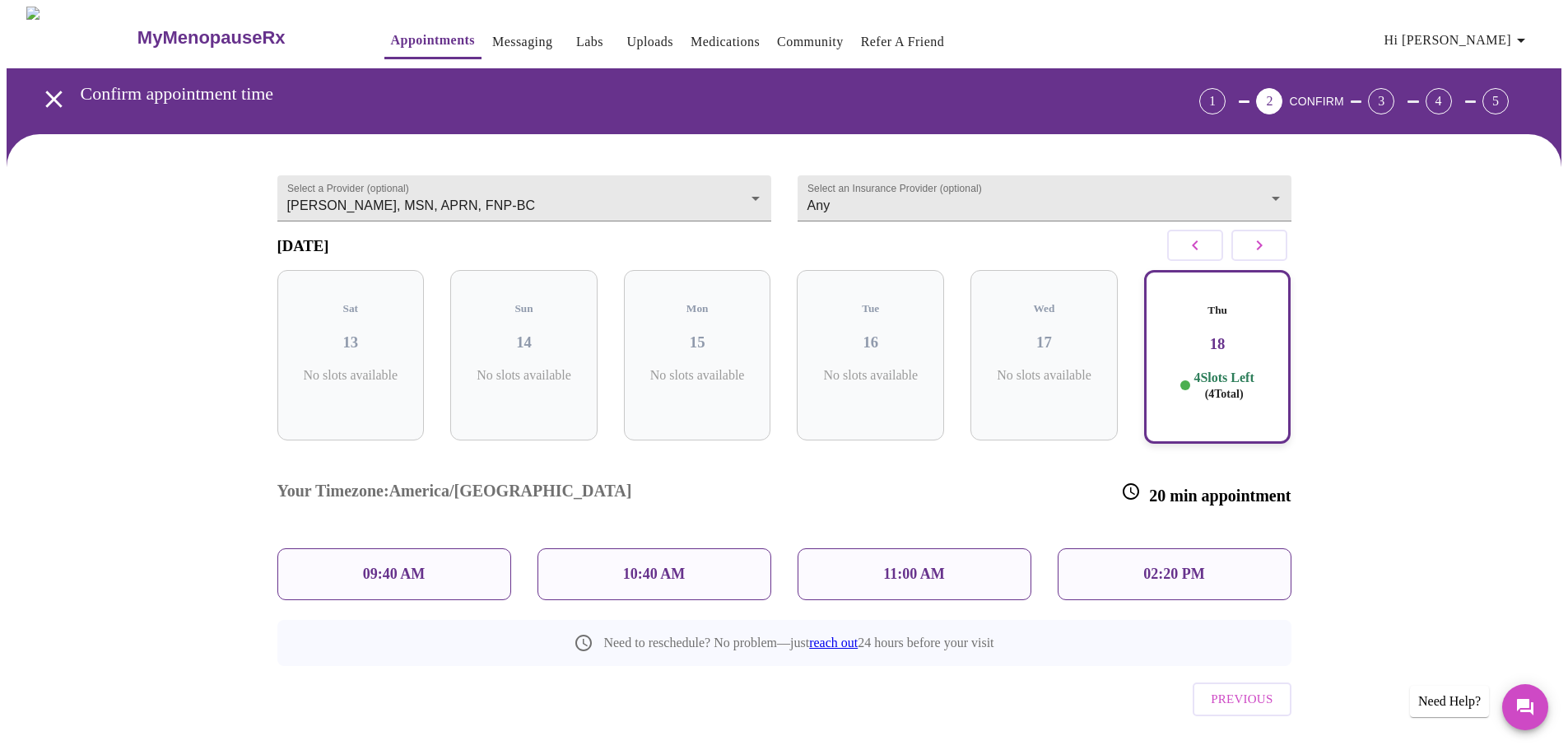
click at [1183, 565] on p "02:20 PM" at bounding box center [1172, 574] width 61 height 17
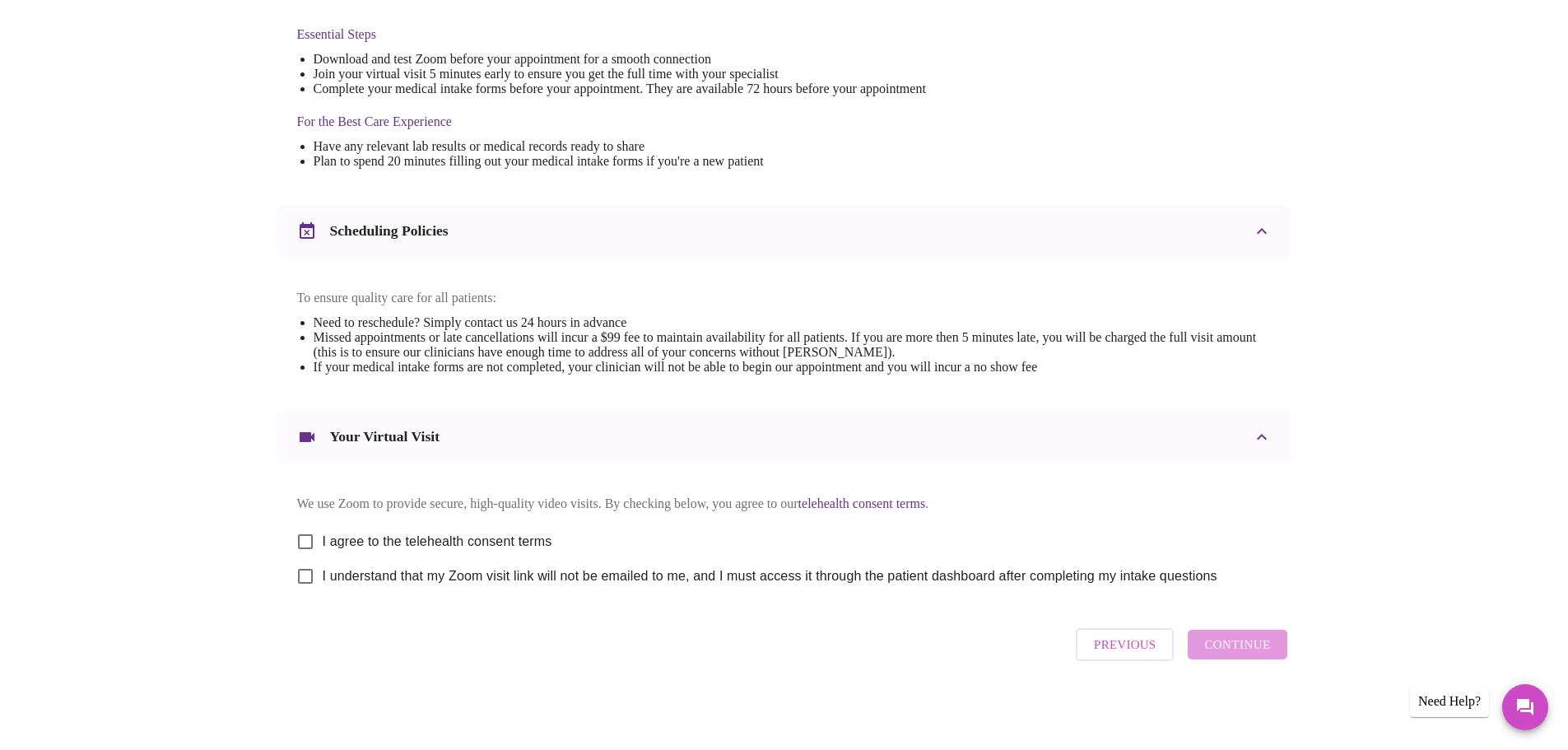
scroll to position [444, 0]
click at [306, 529] on input "I agree to the telehealth consent terms" at bounding box center [305, 542] width 35 height 35
checkbox input "true"
click at [300, 570] on input "I understand that my Zoom visit link will not be emailed to me, and I must acce…" at bounding box center [305, 576] width 35 height 35
checkbox input "true"
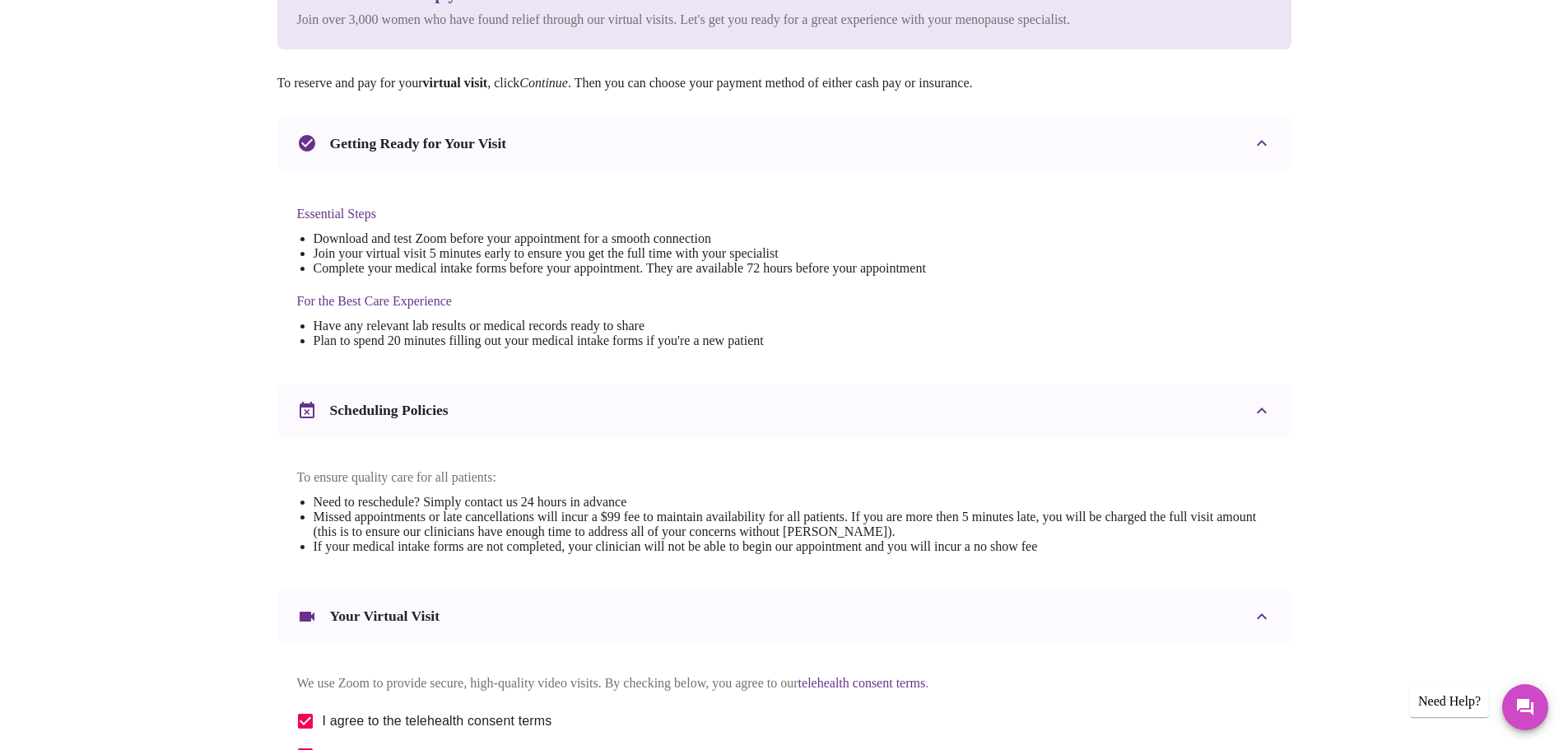
scroll to position [361, 0]
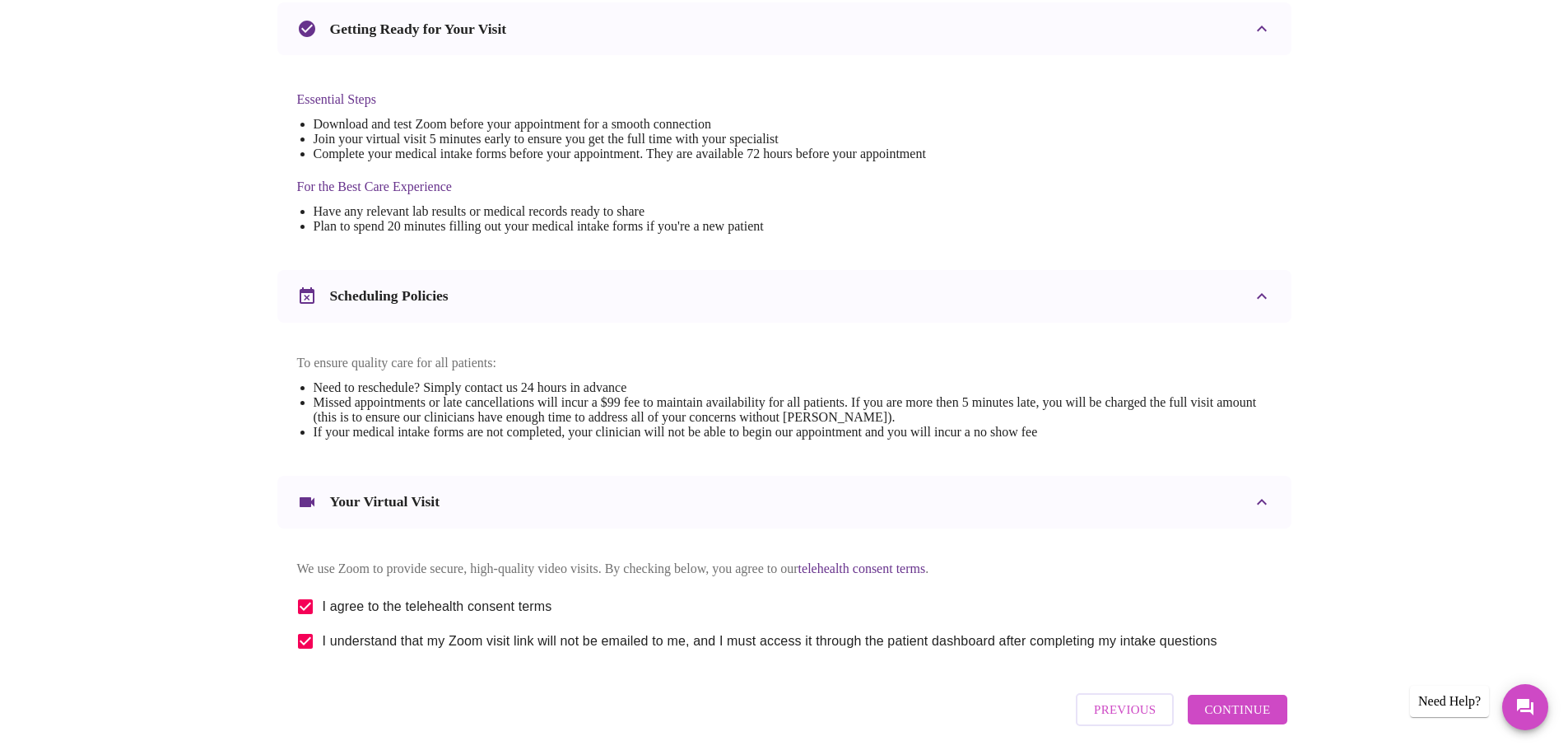
click at [1222, 720] on span "Continue" at bounding box center [1237, 710] width 65 height 21
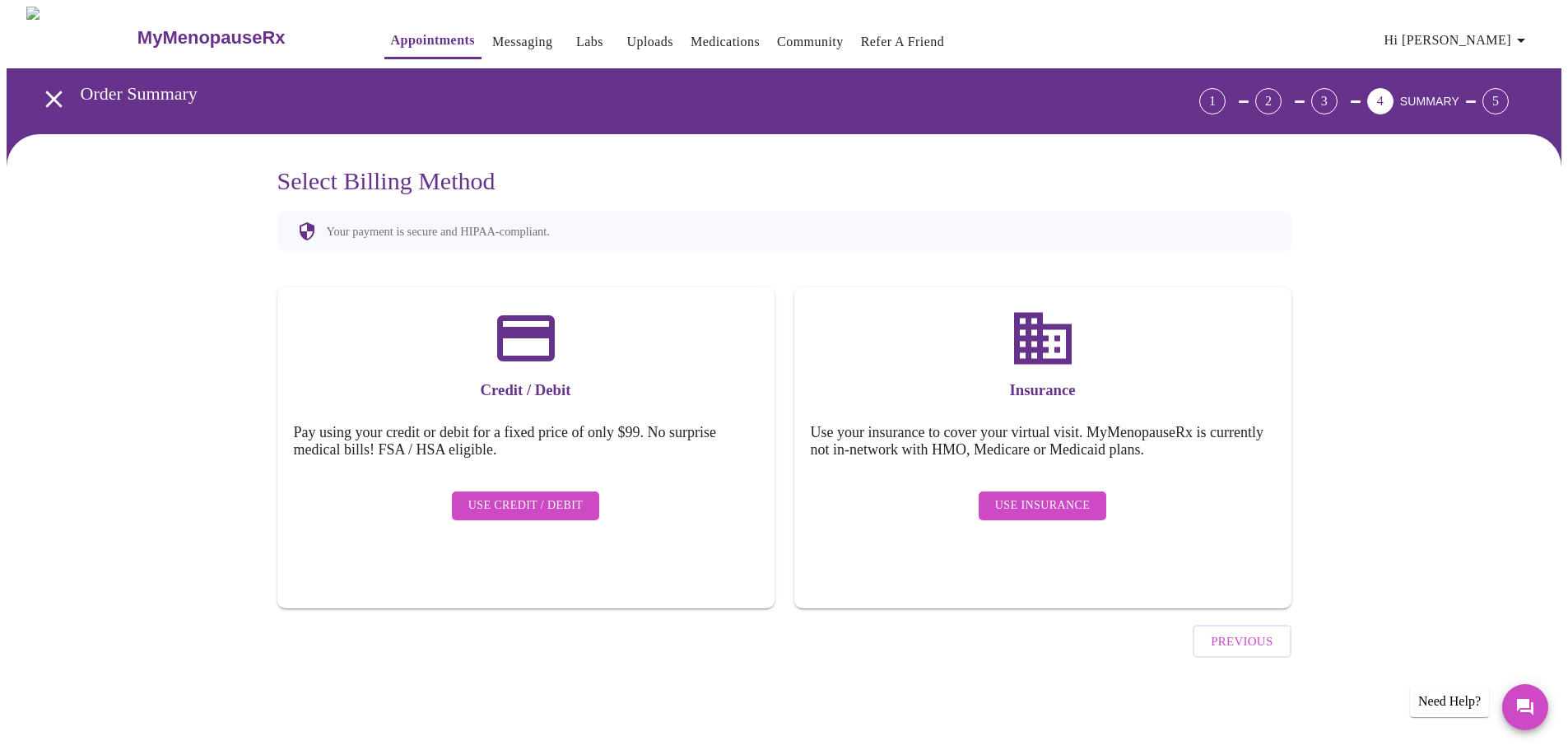
scroll to position [0, 0]
click at [1047, 496] on span "Use Insurance" at bounding box center [1048, 505] width 94 height 20
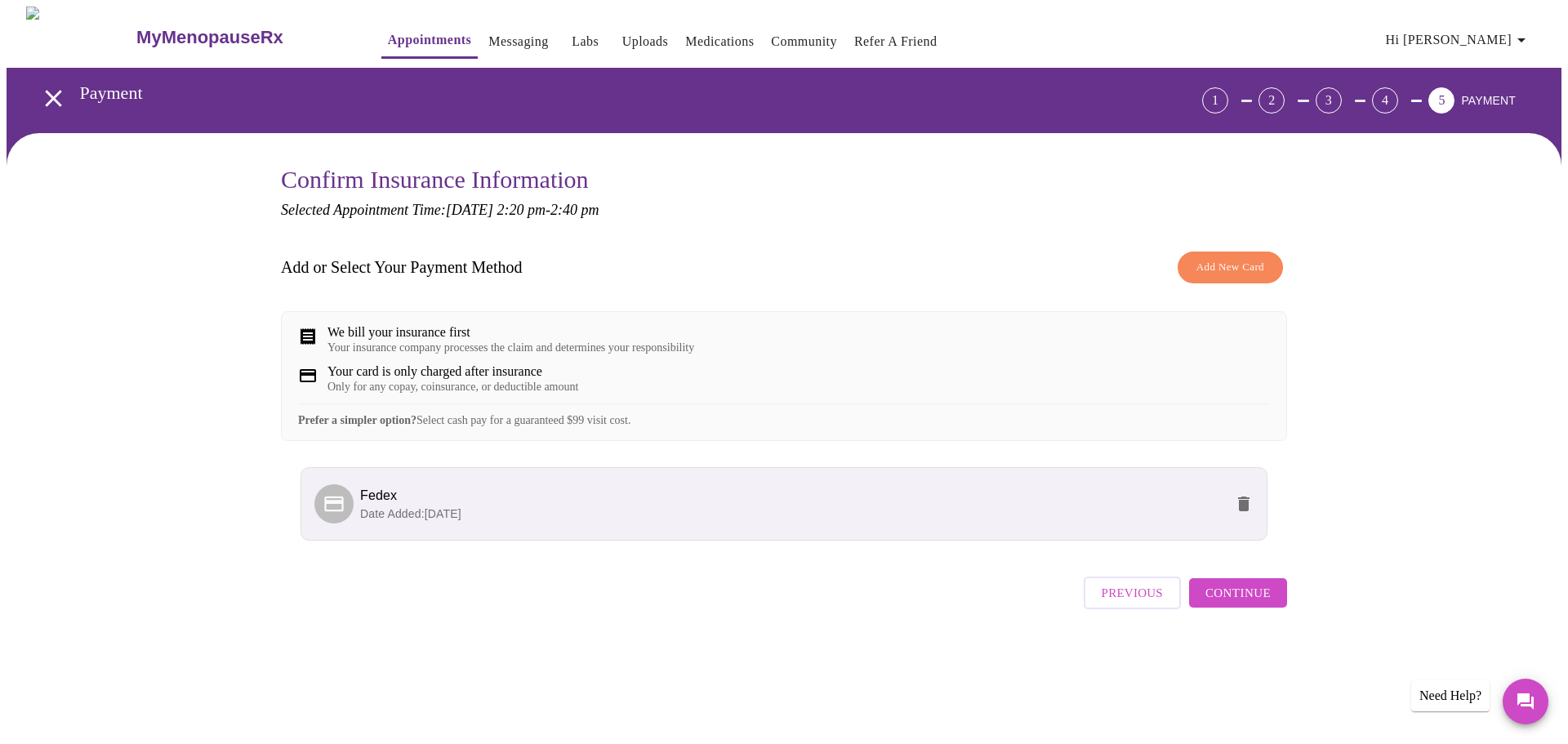
click at [1252, 604] on span "Continue" at bounding box center [1238, 593] width 65 height 21
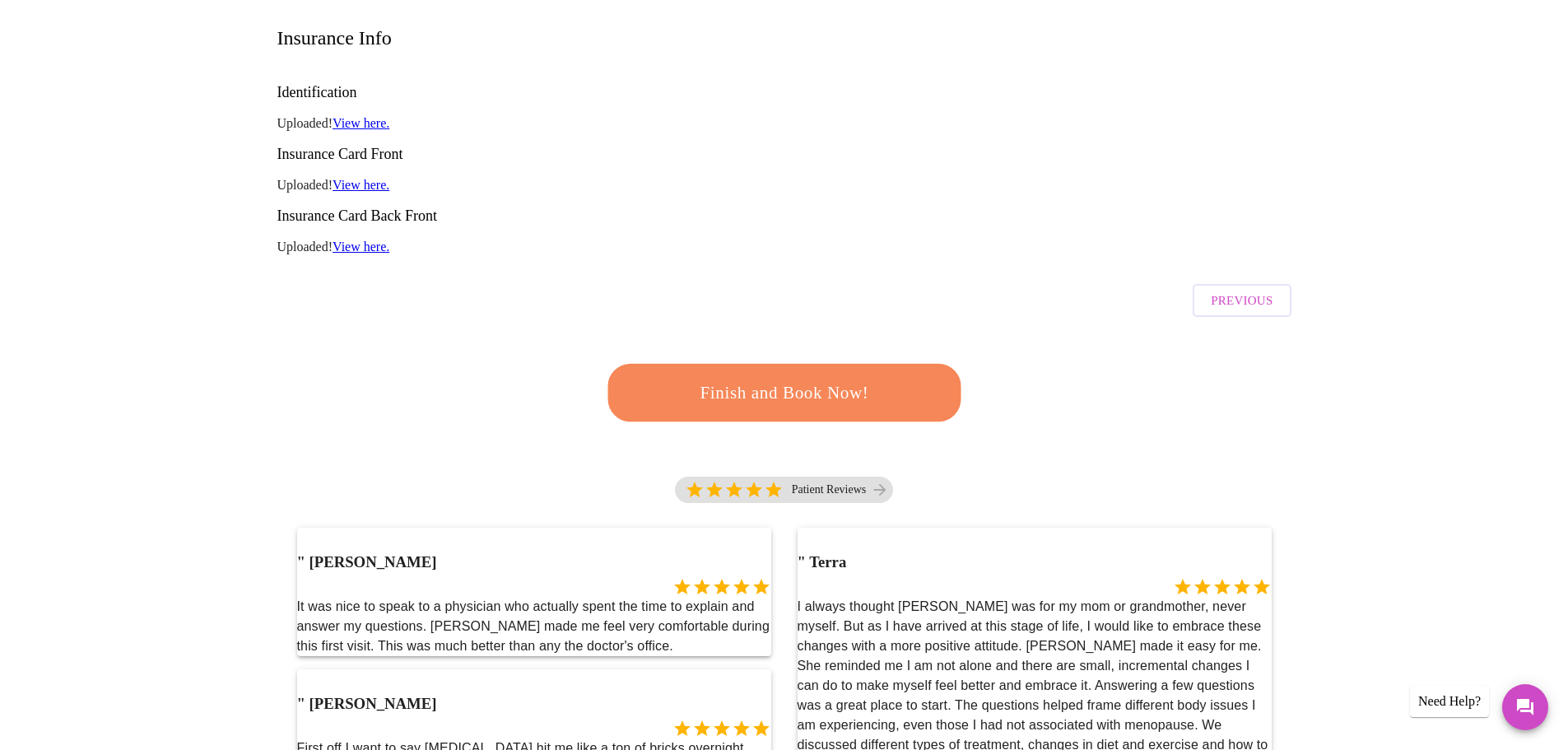
scroll to position [246, 0]
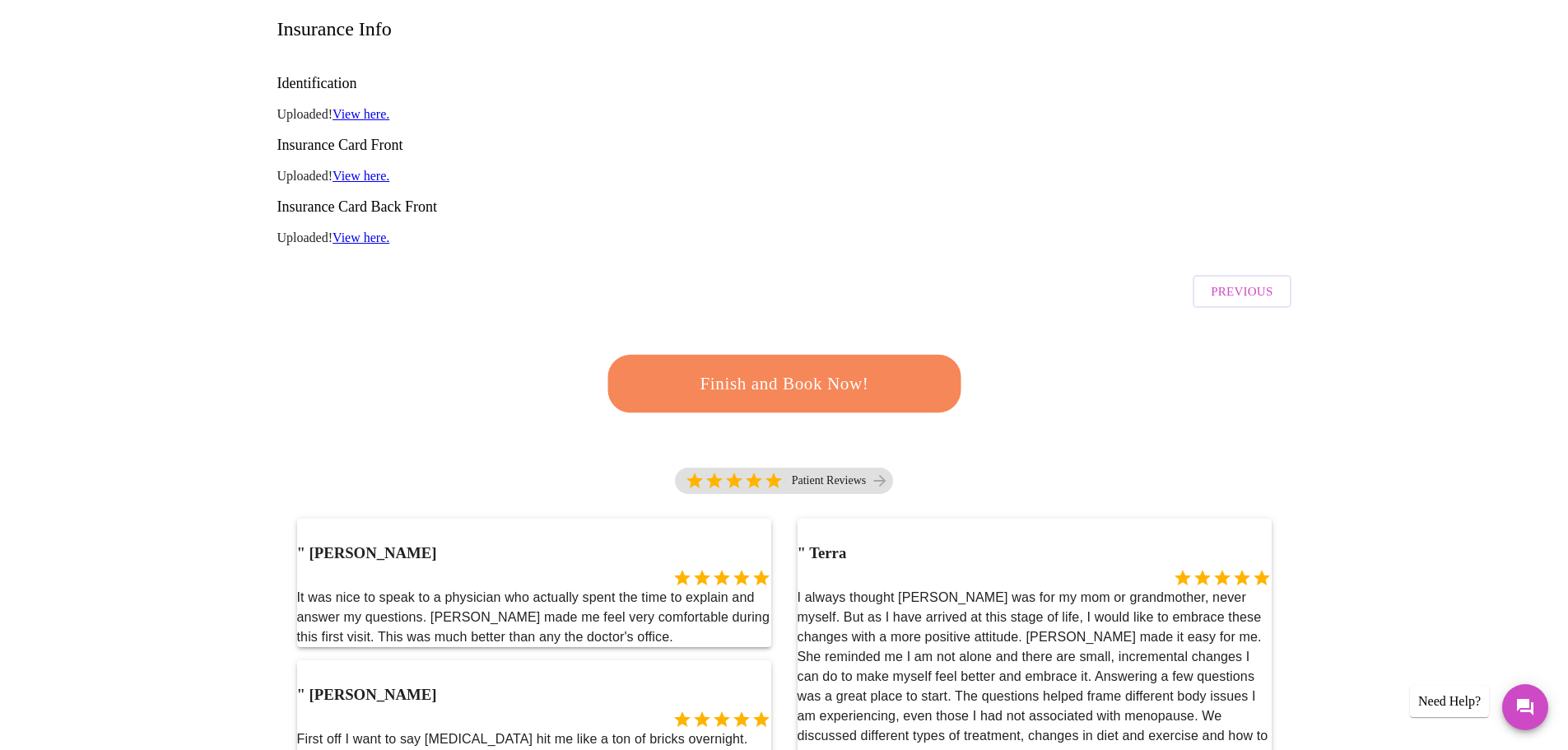
click at [755, 368] on span "Finish and Book Now!" at bounding box center [784, 383] width 306 height 31
